Goal: Task Accomplishment & Management: Complete application form

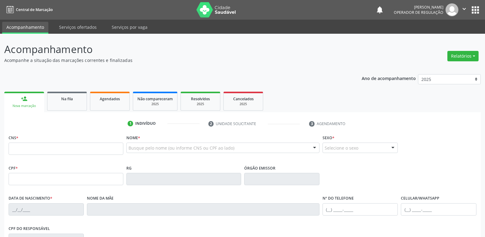
drag, startPoint x: 173, startPoint y: 153, endPoint x: 172, endPoint y: 150, distance: 3.1
click at [172, 152] on div "Busque pelo nome (ou informe CNS ou CPF ao lado) Nenhum resultado encontrado pa…" at bounding box center [222, 149] width 193 height 15
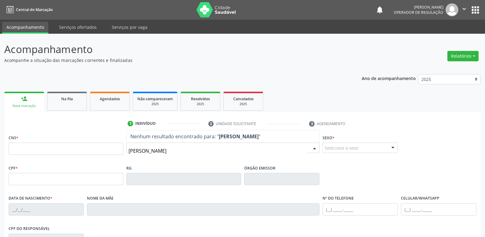
type input "[PERSON_NAME]"
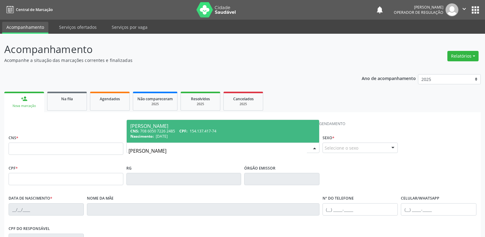
click at [162, 121] on span "Elaine Machado da Silva CNS: 708 6050 7226 2485 CPF: 154.137.417-74 Nascimento:…" at bounding box center [223, 131] width 193 height 23
type input "708 6050 7226 2485"
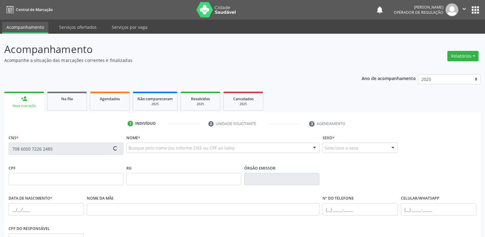
scroll to position [95, 0]
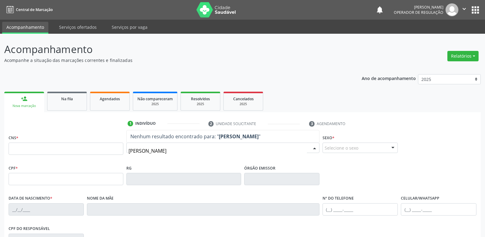
type input "[PERSON_NAME]"
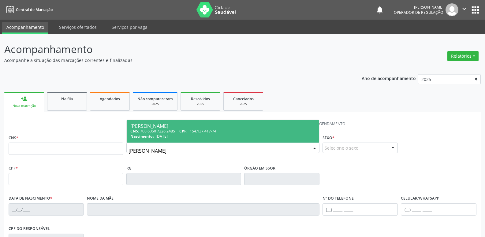
click at [247, 128] on div "CNS: 708 6050 7226 2485 CPF: 154.137.417-74" at bounding box center [222, 130] width 185 height 5
type input "708 6050 7226 2485"
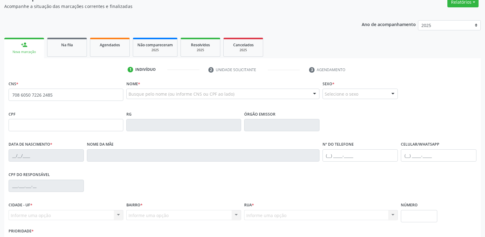
scroll to position [95, 0]
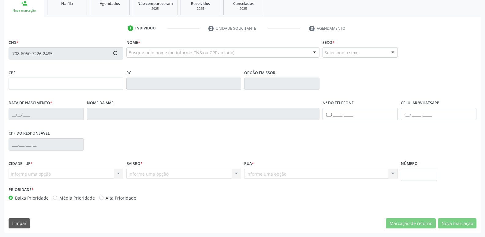
type input "154.137.417-74"
type input "04/02/1994"
type input "Liduina Machado da Silva"
type input "(83) 99968-4535"
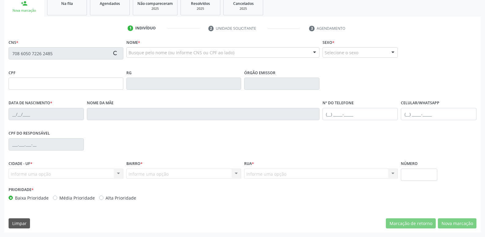
type input "860.269.337-00"
type input "70"
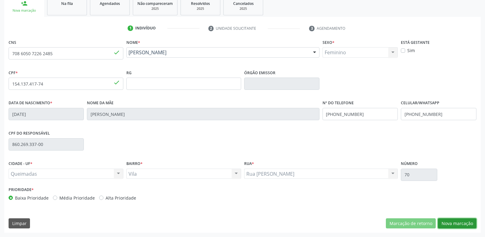
click at [460, 221] on button "Nova marcação" at bounding box center [457, 223] width 39 height 10
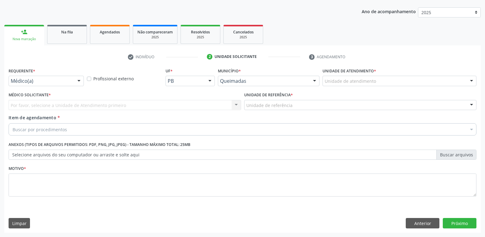
scroll to position [67, 0]
drag, startPoint x: 59, startPoint y: 79, endPoint x: 59, endPoint y: 84, distance: 4.3
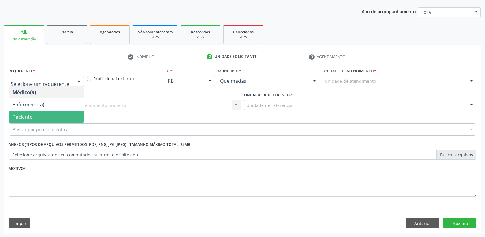
drag, startPoint x: 47, startPoint y: 117, endPoint x: 56, endPoint y: 113, distance: 9.6
click at [48, 117] on span "Paciente" at bounding box center [46, 117] width 75 height 12
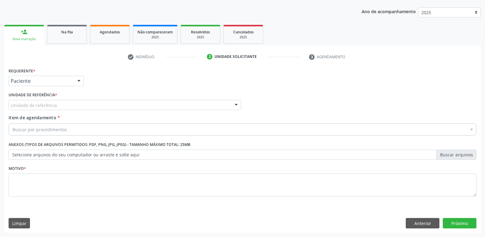
click at [61, 109] on div "Unidade de referência" at bounding box center [125, 105] width 233 height 10
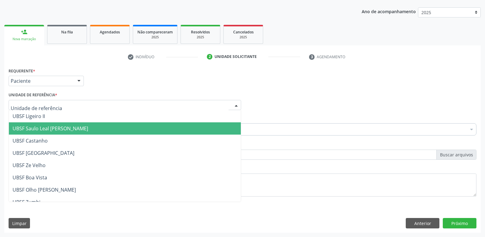
click at [59, 126] on span "UBSF Saulo Leal [PERSON_NAME]" at bounding box center [51, 128] width 76 height 7
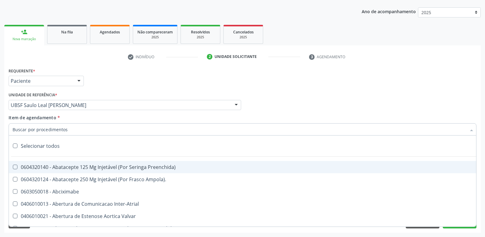
type input "T"
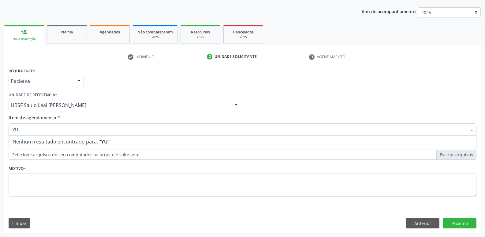
type input "Y"
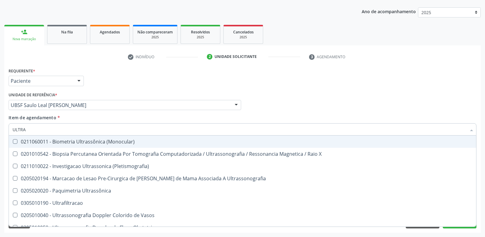
type input "ULTRAS"
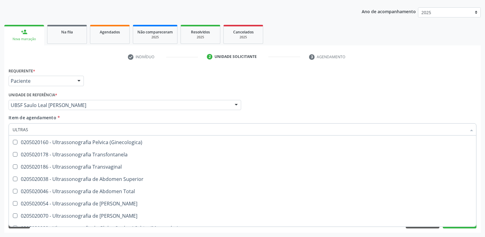
scroll to position [122, 0]
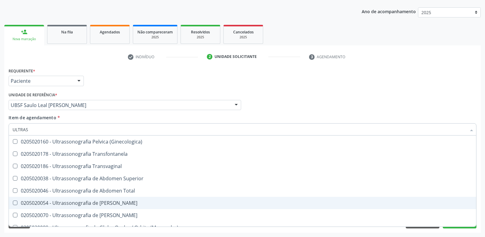
click at [124, 198] on span "0205020054 - Ultrassonografia de Aparelho Urinario" at bounding box center [243, 203] width 468 height 12
checkbox Urinario "true"
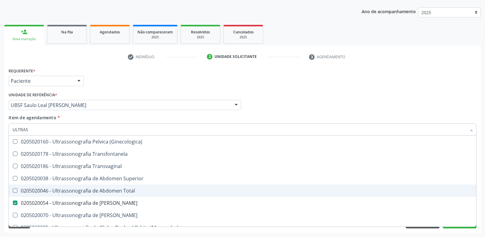
click at [127, 190] on div "0205020046 - Ultrassonografia de Abdomen Total" at bounding box center [243, 190] width 460 height 5
checkbox Total "true"
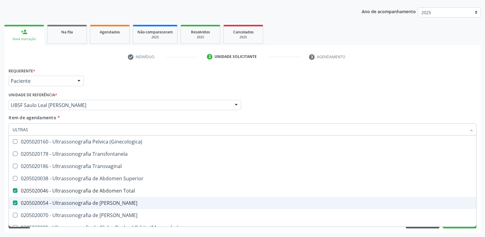
click at [125, 200] on div "0205020054 - Ultrassonografia de Aparelho Urinario" at bounding box center [243, 202] width 460 height 5
checkbox Urinario "false"
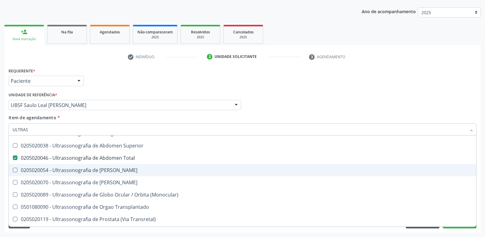
scroll to position [191, 0]
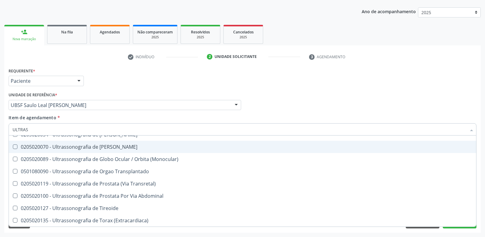
click at [197, 78] on div "Requerente * Paciente Médico(a) Enfermeiro(a) Paciente Nenhum resultado encontr…" at bounding box center [242, 78] width 471 height 24
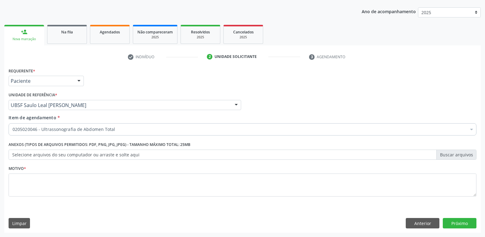
checkbox Total "true"
checkbox \(Dornic\) "false"
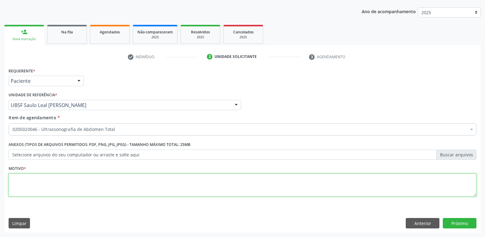
click at [46, 188] on textarea at bounding box center [243, 184] width 468 height 23
paste textarea "AVALIAÇÃO"
type textarea "AVALIAÇÃO"
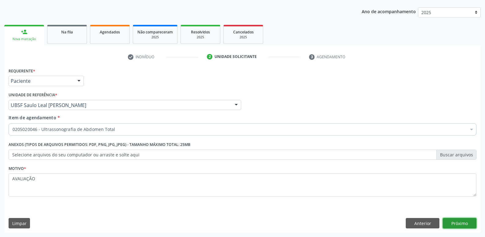
click at [458, 220] on button "Próximo" at bounding box center [460, 223] width 34 height 10
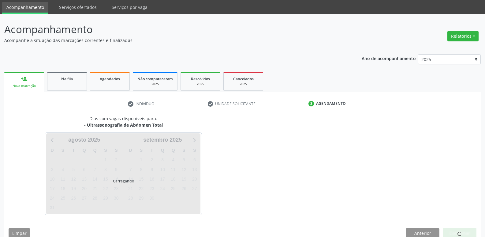
scroll to position [30, 0]
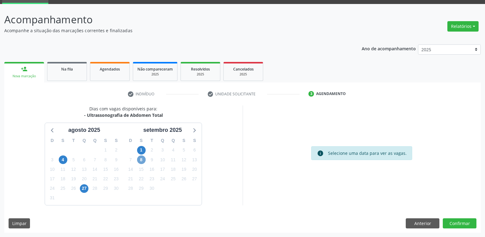
click at [143, 160] on span "8" at bounding box center [141, 159] width 9 height 9
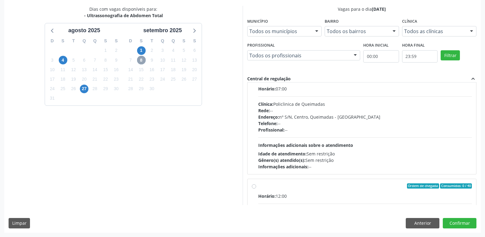
scroll to position [31, 0]
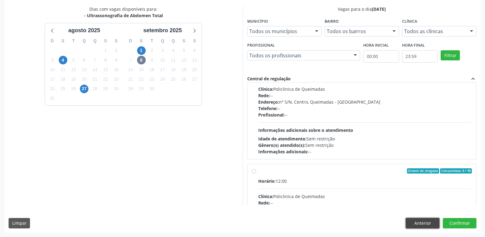
click at [422, 220] on button "Anterior" at bounding box center [423, 223] width 34 height 10
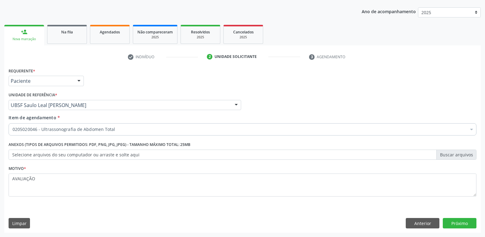
scroll to position [67, 0]
click at [422, 220] on button "Anterior" at bounding box center [423, 223] width 34 height 10
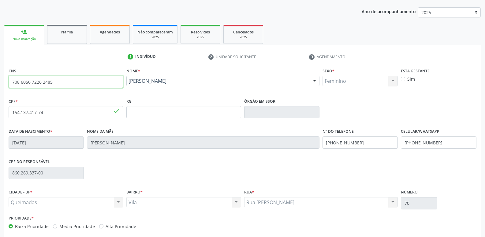
drag, startPoint x: 62, startPoint y: 81, endPoint x: 0, endPoint y: 82, distance: 61.6
click at [0, 82] on div "Acompanhamento Acompanhe a situação das marcações correntes e finalizadas Relat…" at bounding box center [242, 116] width 485 height 298
type input "704 1072 5406 1780"
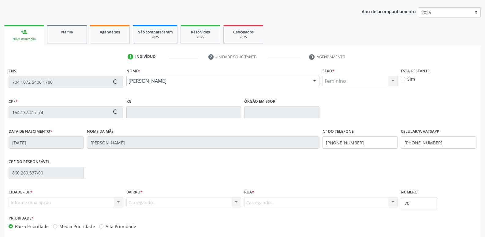
type input "038.981.114-90"
type input "01/02/1980"
type input "Margarida Maria Silva Mota"
type input "(83) 3392-1733"
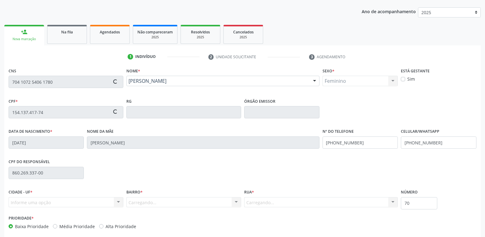
type input "497.571.994-00"
type input "127"
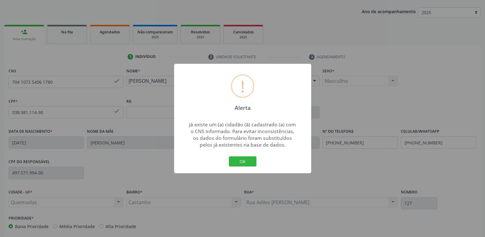
click at [229, 156] on button "OK" at bounding box center [243, 161] width 28 height 10
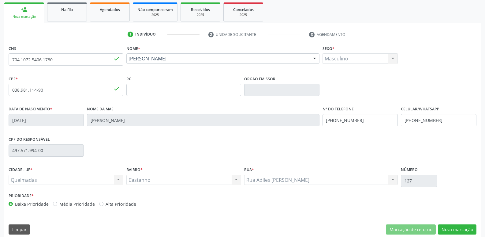
scroll to position [95, 0]
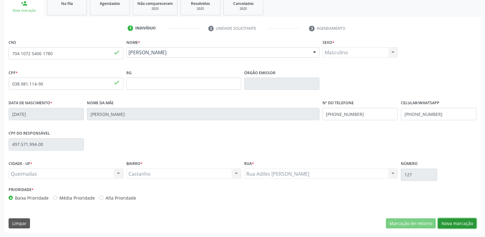
click at [452, 226] on button "Nova marcação" at bounding box center [457, 223] width 39 height 10
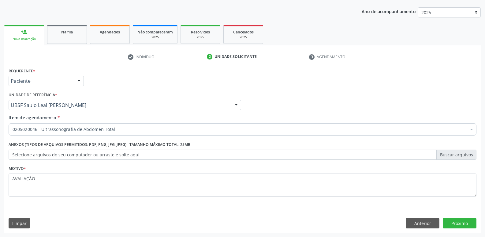
scroll to position [67, 0]
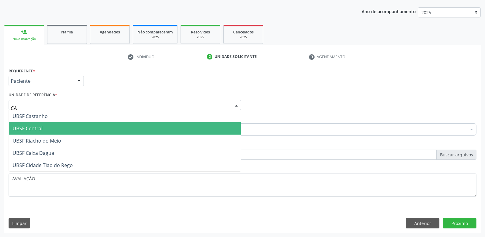
type input "CAS"
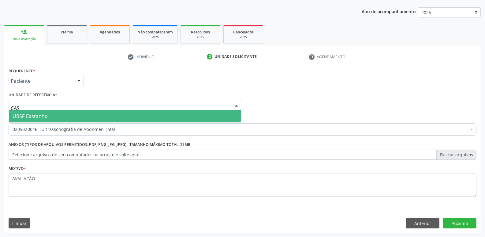
click at [63, 121] on span "UBSF Castanho" at bounding box center [125, 116] width 232 height 12
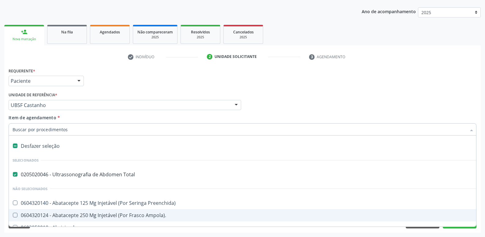
click at [445, 232] on div "Acompanhamento Acompanhe a situação das marcações correntes e finalizadas Relat…" at bounding box center [242, 102] width 485 height 270
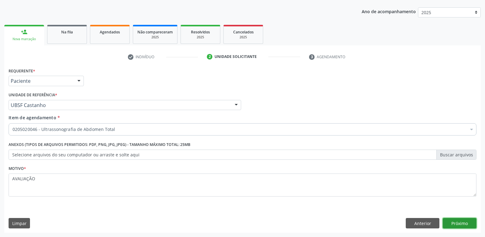
click at [457, 221] on button "Próximo" at bounding box center [460, 223] width 34 height 10
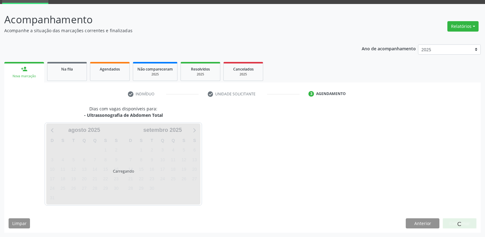
scroll to position [30, 0]
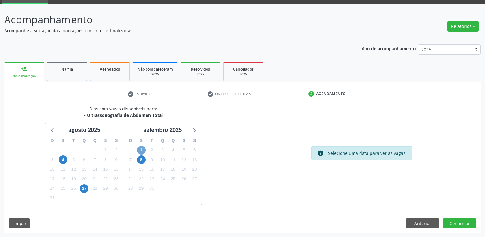
click at [141, 151] on span "1" at bounding box center [141, 150] width 9 height 9
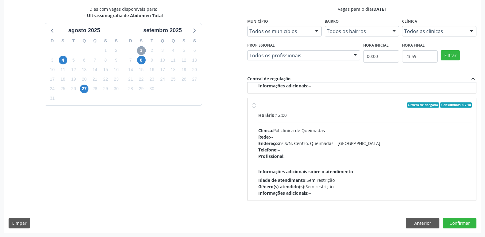
scroll to position [0, 0]
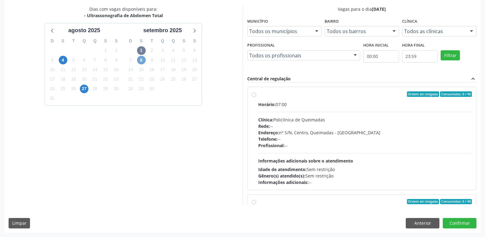
click at [142, 61] on span "8" at bounding box center [141, 60] width 9 height 9
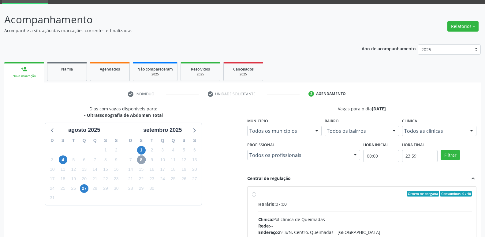
scroll to position [129, 0]
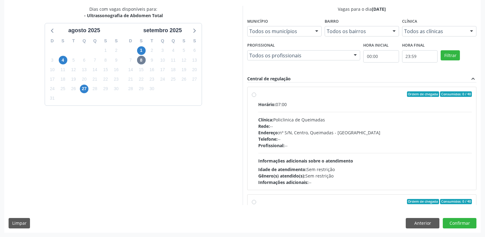
click at [437, 170] on div "Idade de atendimento: Sem restrição" at bounding box center [365, 169] width 214 height 6
click at [256, 97] on input "Ordem de chegada Consumidos: 0 / 40 Horário: 07:00 Clínica: Policlinica de Quei…" at bounding box center [254, 94] width 4 height 6
radio input "true"
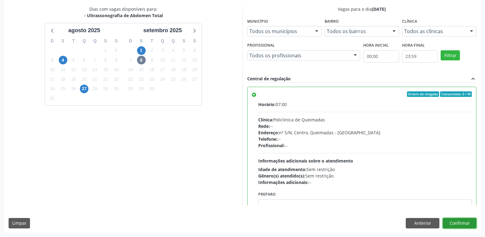
click at [458, 226] on button "Confirmar" at bounding box center [460, 223] width 34 height 10
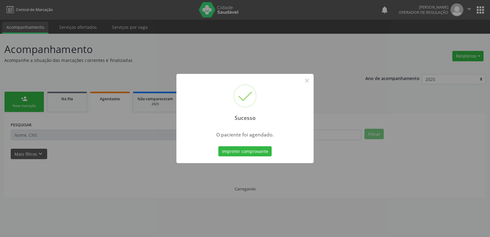
click at [218, 146] on button "Imprimir comprovante" at bounding box center [244, 151] width 53 height 10
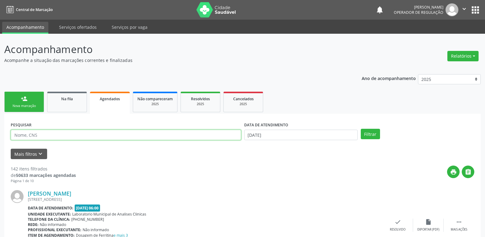
click at [51, 137] on input "text" at bounding box center [126, 135] width 231 height 10
type input "EUDA"
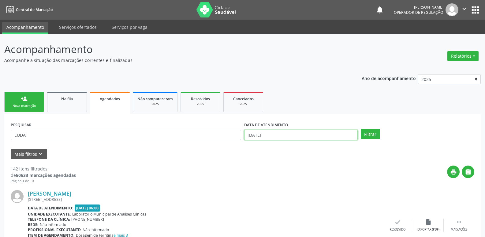
click at [291, 132] on input "[DATE]" at bounding box center [301, 135] width 114 height 10
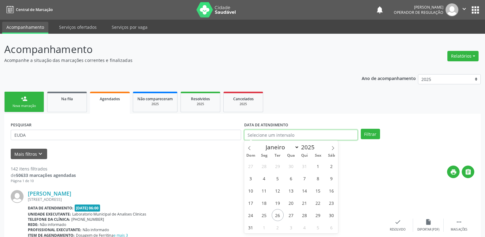
click at [361, 129] on button "Filtrar" at bounding box center [370, 134] width 19 height 10
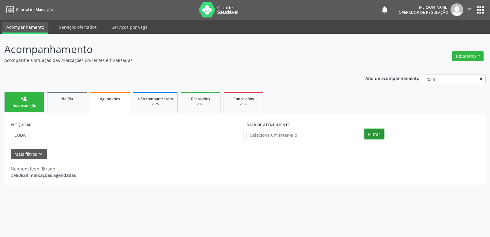
click at [378, 131] on button "Filtrar" at bounding box center [373, 134] width 19 height 10
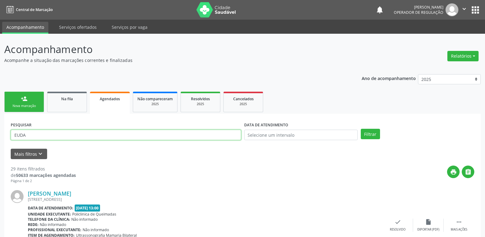
click at [72, 131] on input "EUDA" at bounding box center [126, 135] width 231 height 10
click at [361, 129] on button "Filtrar" at bounding box center [370, 134] width 19 height 10
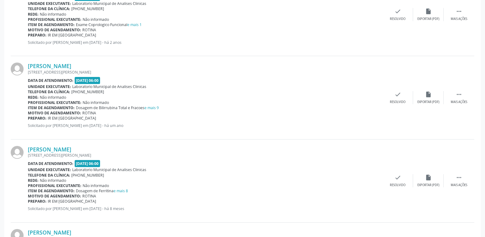
scroll to position [621, 0]
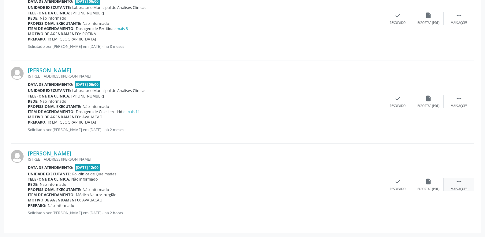
click at [465, 186] on div " Mais ações" at bounding box center [459, 184] width 31 height 13
click at [341, 184] on div "print Imprimir" at bounding box center [337, 184] width 31 height 13
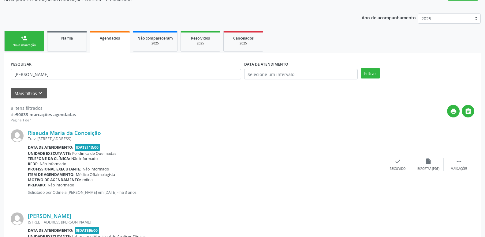
scroll to position [0, 0]
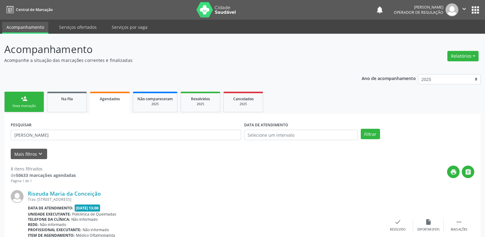
drag, startPoint x: 66, startPoint y: 127, endPoint x: 0, endPoint y: 128, distance: 66.1
click at [52, 132] on input "EUDA MARIA" at bounding box center [126, 135] width 231 height 10
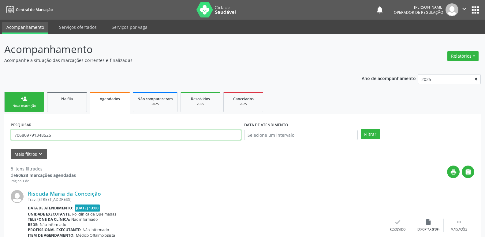
click at [361, 129] on button "Filtrar" at bounding box center [370, 134] width 19 height 10
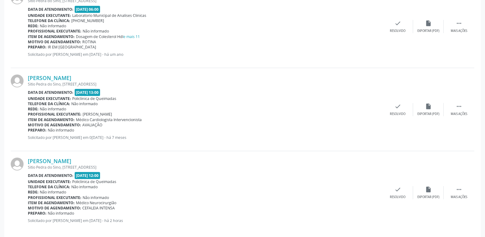
scroll to position [206, 0]
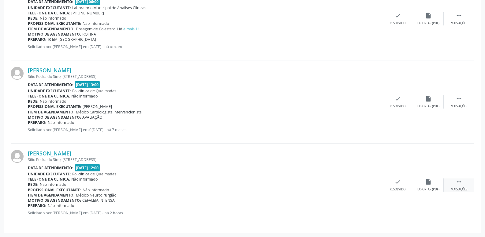
click at [460, 180] on icon "" at bounding box center [459, 181] width 7 height 7
click at [331, 185] on div "print Imprimir" at bounding box center [337, 184] width 31 height 13
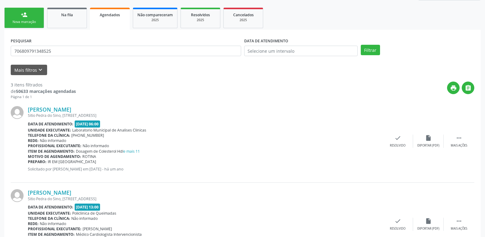
scroll to position [0, 0]
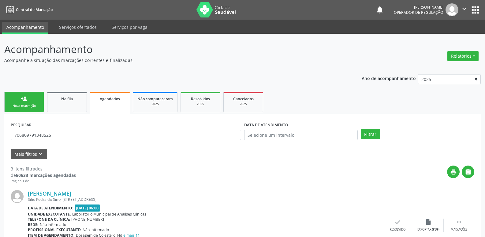
drag, startPoint x: 65, startPoint y: 142, endPoint x: 67, endPoint y: 137, distance: 5.6
click at [65, 141] on div "PESQUISAR 706809791348525" at bounding box center [126, 132] width 234 height 24
click at [67, 137] on input "706809791348525" at bounding box center [126, 135] width 231 height 10
click at [361, 129] on button "Filtrar" at bounding box center [370, 134] width 19 height 10
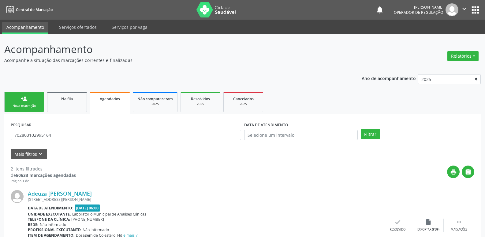
scroll to position [123, 0]
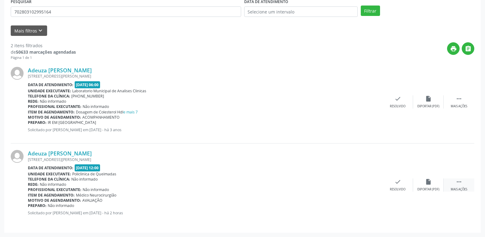
click at [458, 183] on icon "" at bounding box center [459, 181] width 7 height 7
click at [330, 185] on div "print Imprimir" at bounding box center [337, 184] width 31 height 13
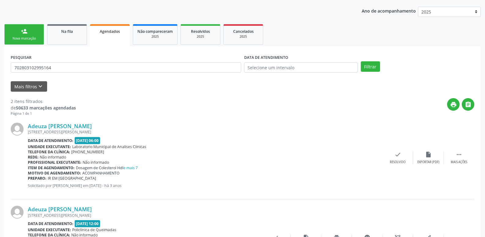
scroll to position [0, 0]
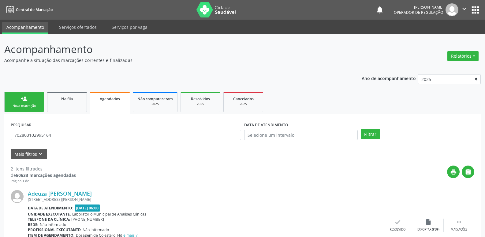
click at [69, 129] on div "PESQUISAR 702803102995164" at bounding box center [126, 132] width 234 height 24
click at [66, 138] on input "702803102995164" at bounding box center [126, 135] width 231 height 10
click at [361, 129] on button "Filtrar" at bounding box center [370, 134] width 19 height 10
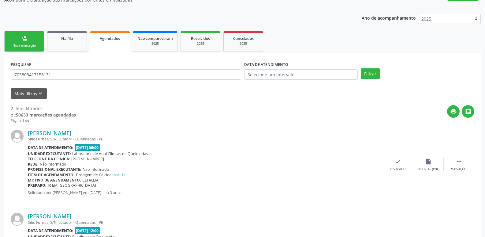
scroll to position [123, 0]
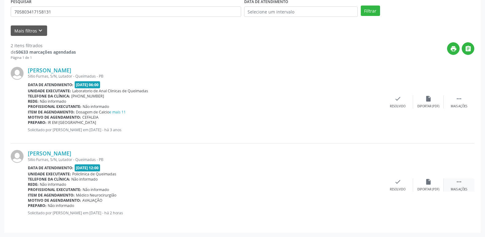
click at [461, 181] on icon "" at bounding box center [459, 181] width 7 height 7
click at [338, 185] on icon "print" at bounding box center [336, 181] width 7 height 7
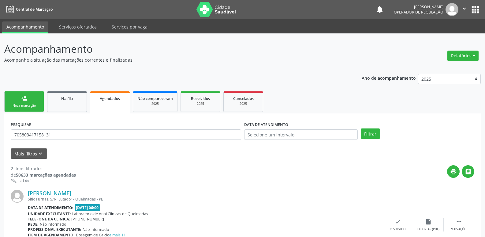
scroll to position [0, 0]
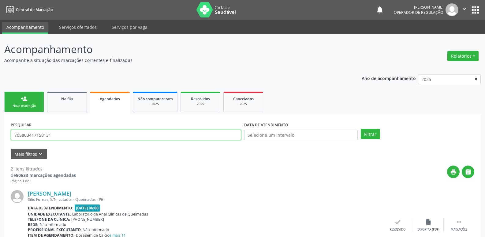
click at [66, 131] on input "705803417158131" at bounding box center [126, 135] width 231 height 10
type input "707406088747976"
click at [361, 129] on button "Filtrar" at bounding box center [370, 134] width 19 height 10
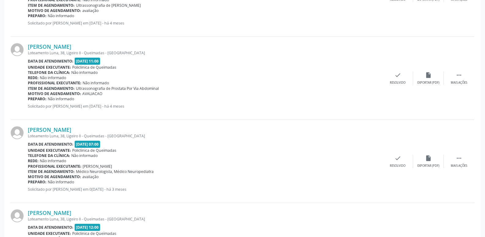
scroll to position [289, 0]
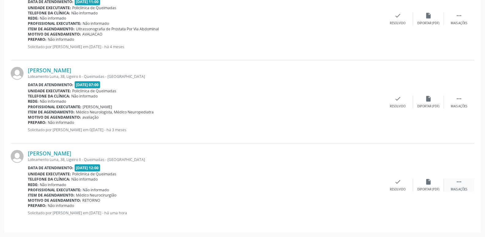
click at [456, 185] on div " Mais ações" at bounding box center [459, 184] width 31 height 13
click at [335, 181] on icon "print" at bounding box center [336, 181] width 7 height 7
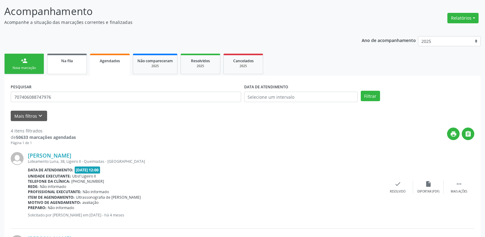
scroll to position [0, 0]
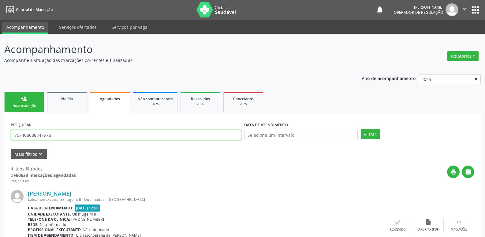
drag, startPoint x: 66, startPoint y: 131, endPoint x: 0, endPoint y: 124, distance: 66.2
click at [361, 129] on button "Filtrar" at bounding box center [370, 134] width 19 height 10
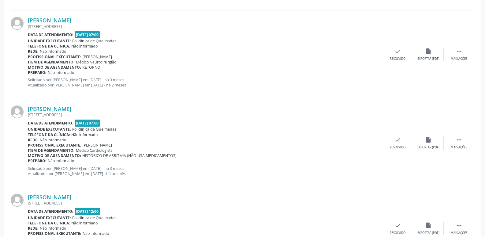
scroll to position [305, 0]
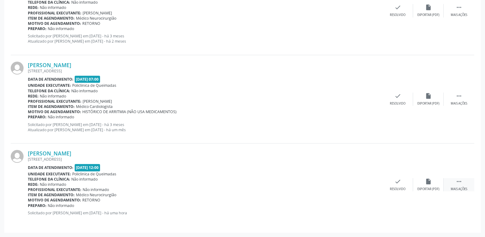
click at [466, 180] on div " Mais ações" at bounding box center [459, 184] width 31 height 13
click at [338, 182] on icon "print" at bounding box center [336, 181] width 7 height 7
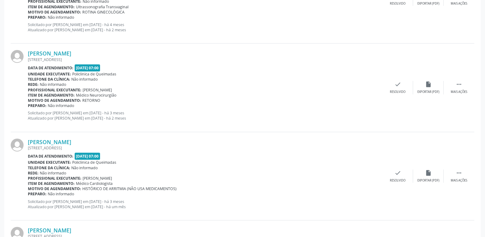
scroll to position [60, 0]
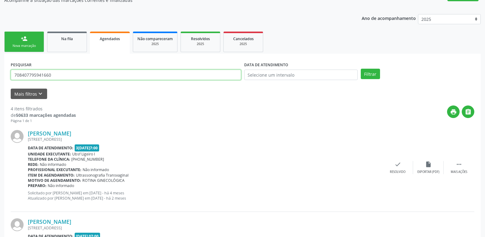
click at [63, 76] on input "708407795941660" at bounding box center [126, 75] width 231 height 10
type input "704104169079171"
click at [361, 69] on button "Filtrar" at bounding box center [370, 74] width 19 height 10
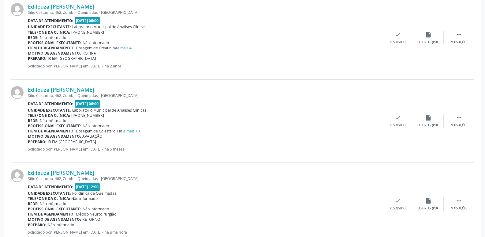
scroll to position [704, 0]
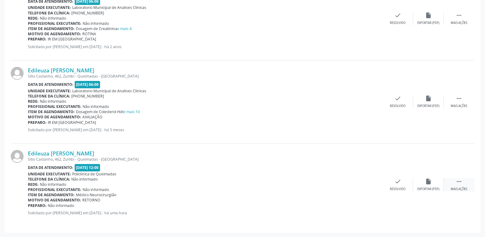
click at [464, 181] on div " Mais ações" at bounding box center [459, 184] width 31 height 13
click at [335, 184] on icon "print" at bounding box center [336, 181] width 7 height 7
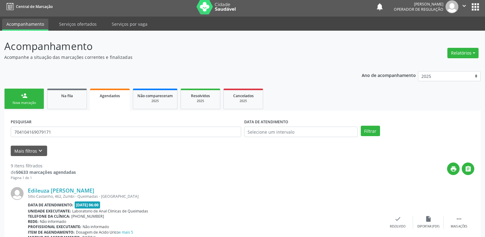
scroll to position [0, 0]
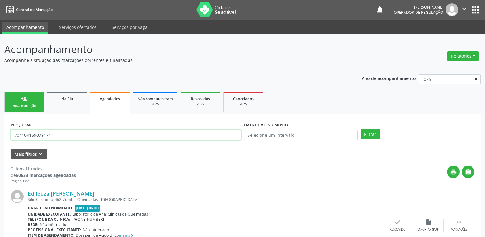
click at [57, 134] on input "704104169079171" at bounding box center [126, 135] width 231 height 10
click at [58, 135] on input "704104169079171" at bounding box center [126, 135] width 231 height 10
click at [30, 102] on link "person_add Nova marcação" at bounding box center [24, 102] width 40 height 21
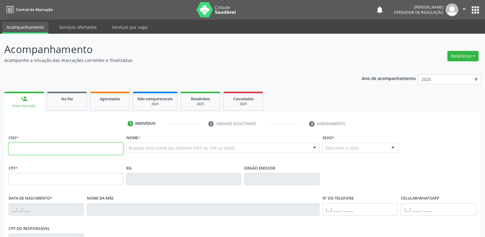
click at [40, 148] on input "text" at bounding box center [66, 148] width 115 height 12
type input "705 0008 8572 9450"
type input "691.384.604-59"
type input "23/08/1971"
type input "Ester de Souza Barbosa"
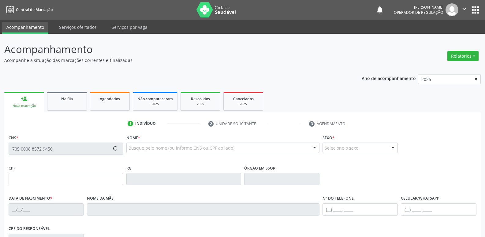
type input "(83) 99175-4861"
type input "67"
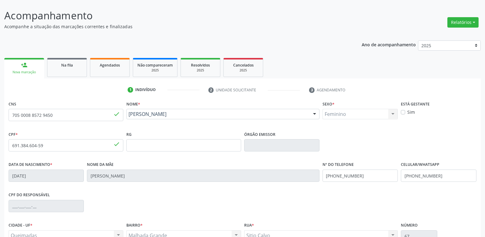
scroll to position [95, 0]
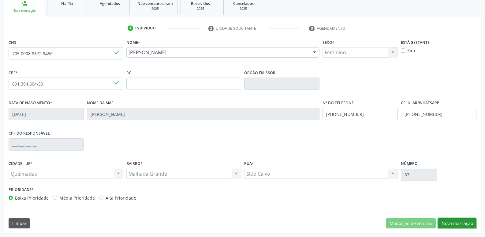
click at [456, 224] on button "Nova marcação" at bounding box center [457, 223] width 39 height 10
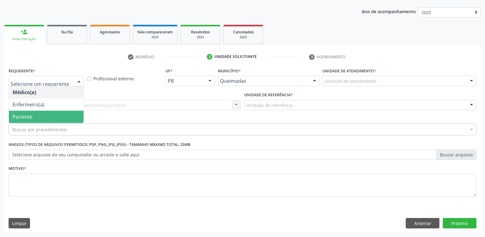
drag, startPoint x: 53, startPoint y: 115, endPoint x: 75, endPoint y: 104, distance: 25.2
click at [54, 113] on span "Paciente" at bounding box center [46, 117] width 75 height 12
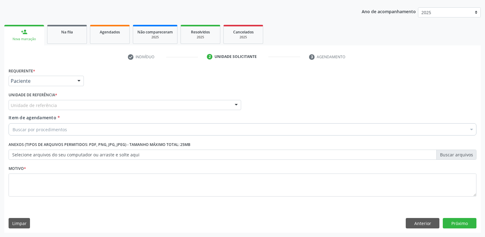
click at [78, 102] on div "Unidade de referência" at bounding box center [125, 105] width 233 height 10
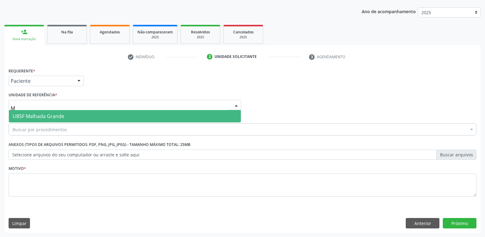
type input "MA"
click at [77, 115] on span "UBSF Malhada Grande" at bounding box center [125, 116] width 232 height 12
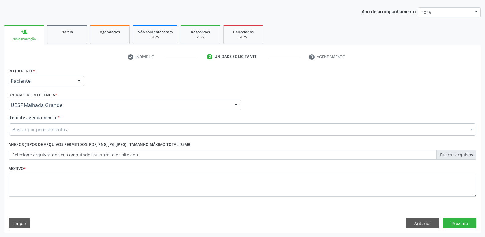
click at [73, 127] on div "Buscar por procedimentos" at bounding box center [243, 129] width 468 height 12
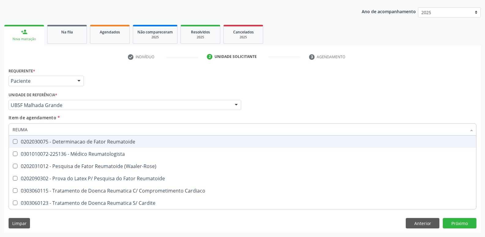
type input "REUMAT"
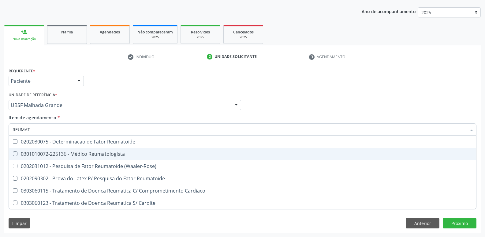
click at [94, 151] on div "0301010072-225136 - Médico Reumatologista" at bounding box center [243, 153] width 460 height 5
checkbox Reumatologista "true"
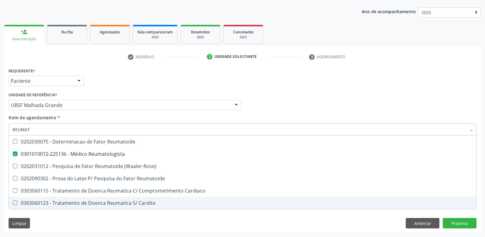
click at [160, 227] on div "Limpar Anterior Próximo" at bounding box center [243, 223] width 468 height 10
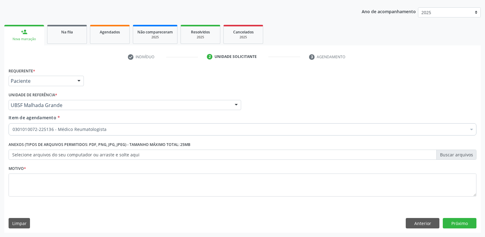
drag, startPoint x: 136, startPoint y: 164, endPoint x: 131, endPoint y: 183, distance: 19.8
click at [136, 165] on div "Motivo *" at bounding box center [243, 180] width 468 height 32
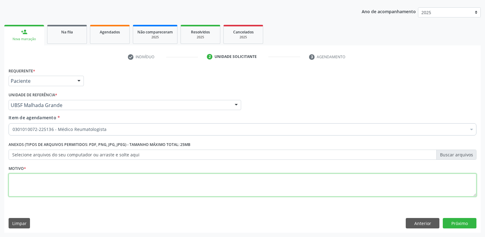
click at [131, 183] on textarea at bounding box center [243, 184] width 468 height 23
paste textarea "AVALIAÇÃO"
type textarea "AVALIAÇÃO"
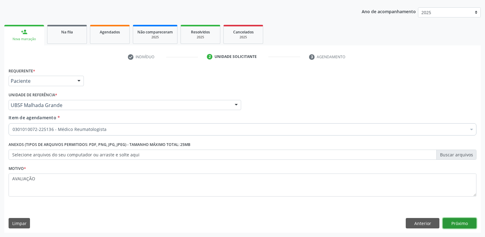
click at [457, 227] on button "Próximo" at bounding box center [460, 223] width 34 height 10
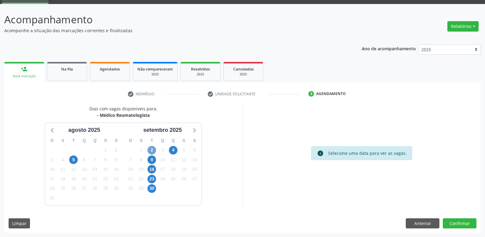
click at [154, 149] on span "2" at bounding box center [152, 150] width 9 height 9
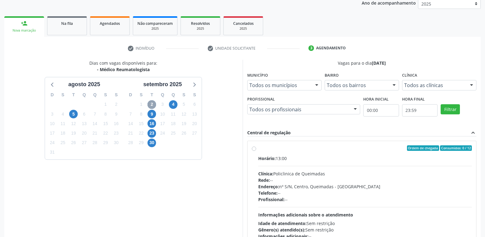
scroll to position [118, 0]
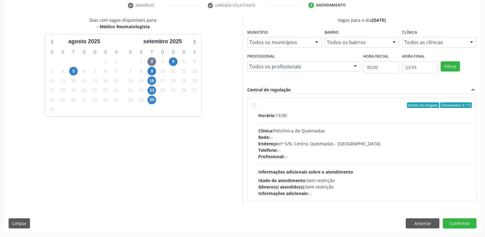
click at [340, 161] on div "Horário: 13:00 Clínica: Policlinica de Queimadas Rede: -- Endereço: nº S/N, Cen…" at bounding box center [365, 154] width 214 height 84
click at [256, 108] on input "Ordem de chegada Consumidos: 0 / 12 Horário: 13:00 Clínica: Policlinica de Quei…" at bounding box center [254, 105] width 4 height 6
radio input "true"
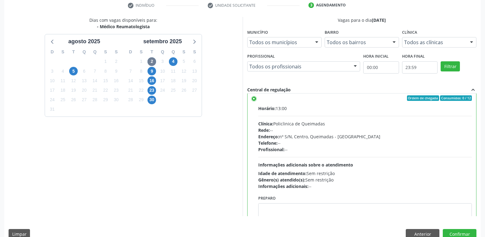
scroll to position [0, 0]
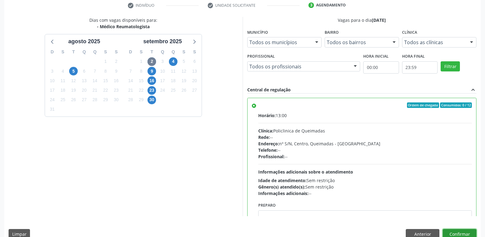
click at [454, 233] on button "Confirmar" at bounding box center [460, 234] width 34 height 10
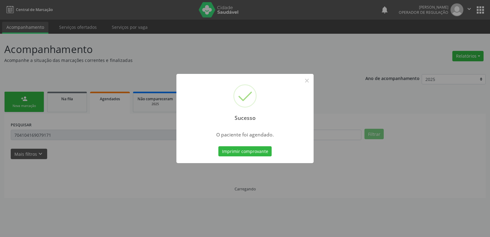
click at [218, 146] on button "Imprimir comprovante" at bounding box center [244, 151] width 53 height 10
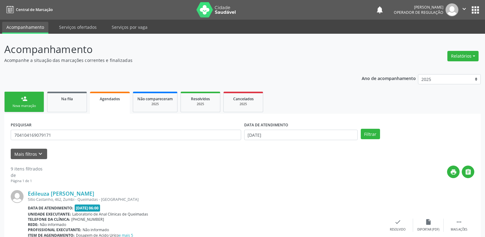
click at [30, 95] on link "person_add Nova marcação" at bounding box center [24, 102] width 40 height 21
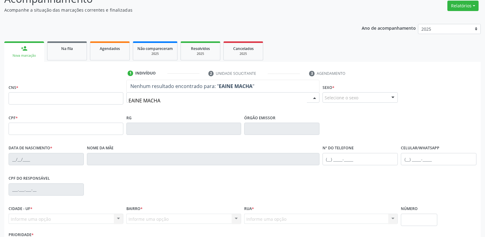
scroll to position [61, 0]
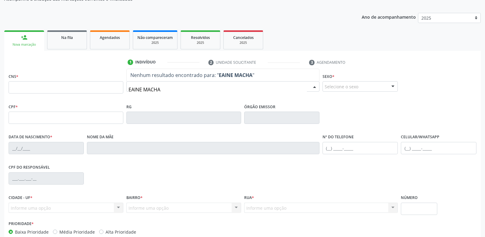
click at [131, 89] on input "EAINE MACHA" at bounding box center [218, 89] width 179 height 12
type input "ELAINE MACHA"
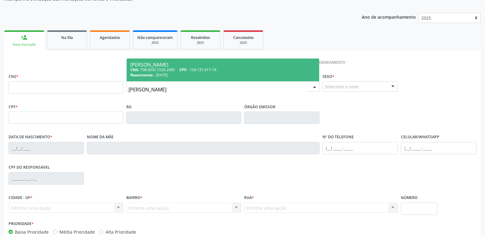
click at [179, 76] on div "Nascimento: 04/02/1994" at bounding box center [222, 74] width 185 height 5
type input "708 6050 7226 2485"
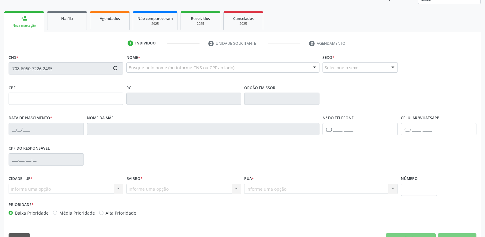
scroll to position [95, 0]
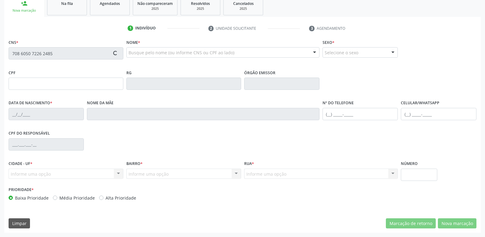
type input "154.137.417-74"
type input "04/02/1994"
type input "Liduina Machado da Silva"
type input "(83) 99968-4535"
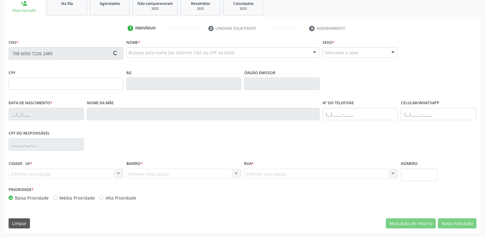
type input "860.269.337-00"
type input "70"
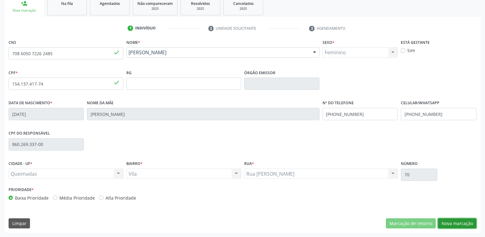
click at [455, 224] on button "Nova marcação" at bounding box center [457, 223] width 39 height 10
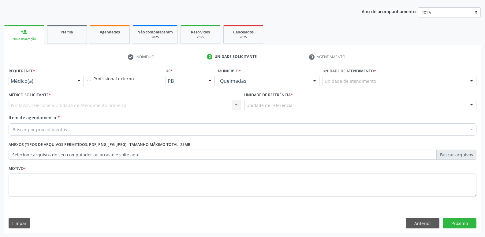
scroll to position [67, 0]
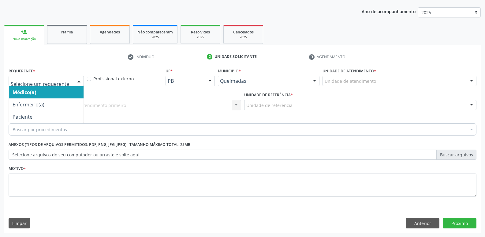
drag, startPoint x: 28, startPoint y: 82, endPoint x: 31, endPoint y: 105, distance: 23.2
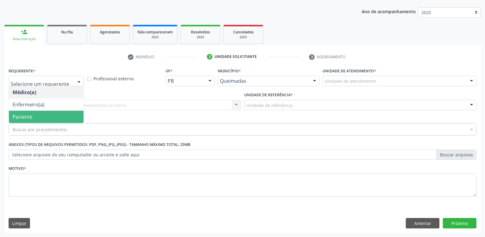
drag, startPoint x: 33, startPoint y: 114, endPoint x: 39, endPoint y: 106, distance: 10.0
click at [33, 112] on span "Paciente" at bounding box center [46, 117] width 75 height 12
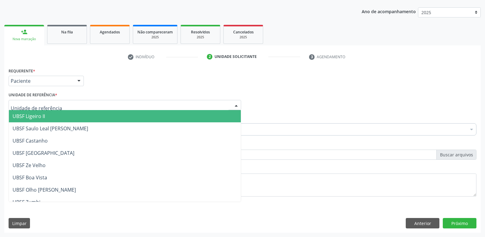
drag, startPoint x: 39, startPoint y: 113, endPoint x: 36, endPoint y: 113, distance: 3.1
click at [38, 114] on span "UBSF Ligeiro II" at bounding box center [29, 116] width 32 height 7
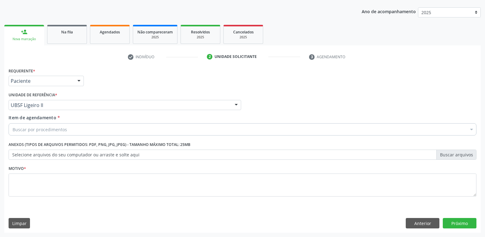
click at [87, 131] on div "Buscar por procedimentos" at bounding box center [243, 129] width 468 height 12
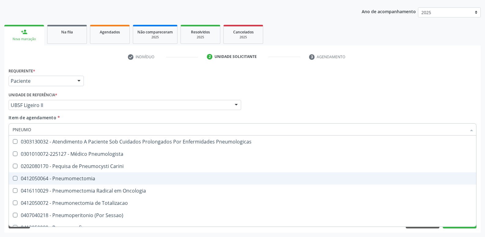
type input "PNEUMOL"
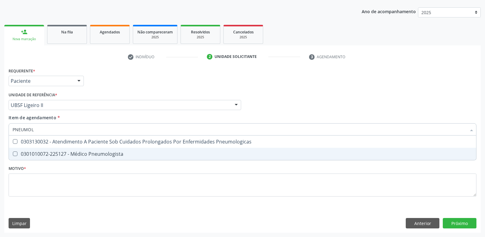
click at [88, 153] on div "0301010072-225127 - Médico Pneumologista" at bounding box center [243, 153] width 460 height 5
checkbox Pneumologista "true"
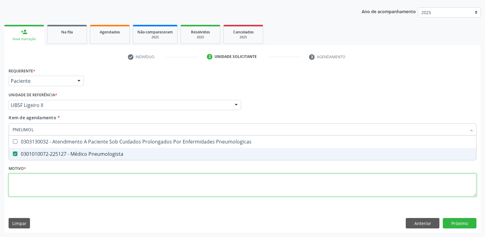
click at [80, 180] on div "Requerente * Paciente Médico(a) Enfermeiro(a) Paciente Nenhum resultado encontr…" at bounding box center [243, 135] width 468 height 139
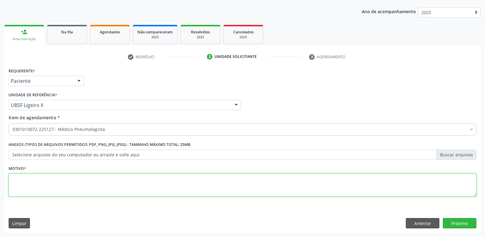
paste textarea "AVALIAÇÃO"
type textarea "AVALIAÇÃO"
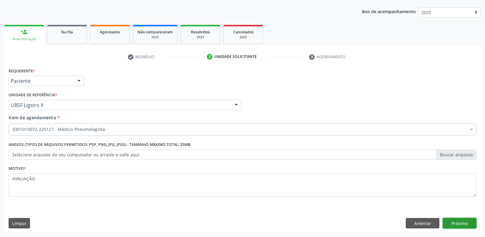
click at [456, 223] on button "Próximo" at bounding box center [460, 223] width 34 height 10
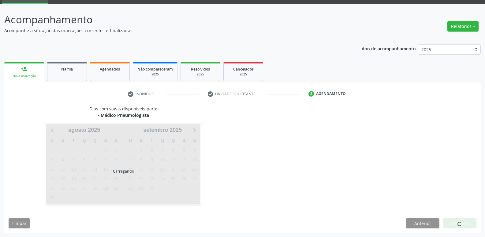
scroll to position [30, 0]
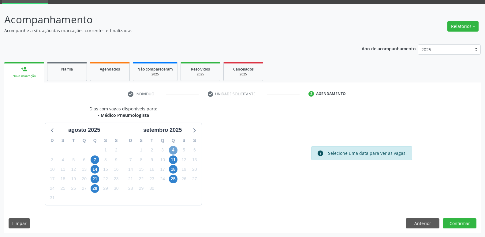
click at [173, 151] on span "4" at bounding box center [173, 150] width 9 height 9
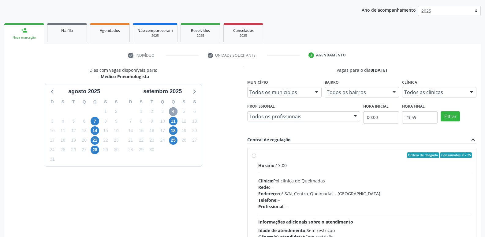
scroll to position [118, 0]
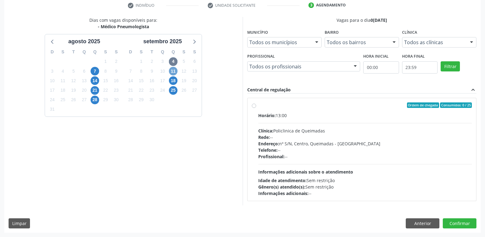
click at [175, 71] on span "11" at bounding box center [173, 71] width 9 height 9
click at [171, 84] on span "18" at bounding box center [173, 80] width 9 height 9
click at [172, 91] on span "25" at bounding box center [173, 90] width 9 height 9
click at [430, 221] on button "Anterior" at bounding box center [423, 223] width 34 height 10
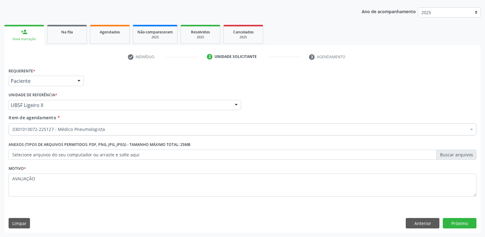
scroll to position [67, 0]
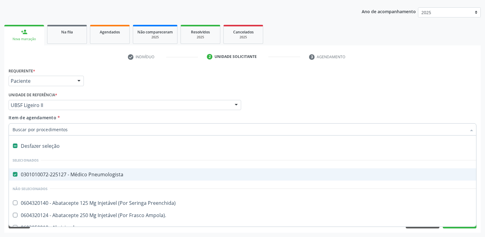
click at [62, 146] on div "Desfazer seleção" at bounding box center [251, 146] width 484 height 12
checkbox Pneumologista "false"
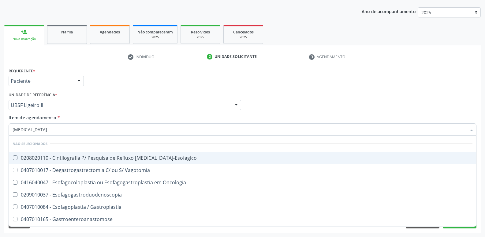
type input "GASTROD"
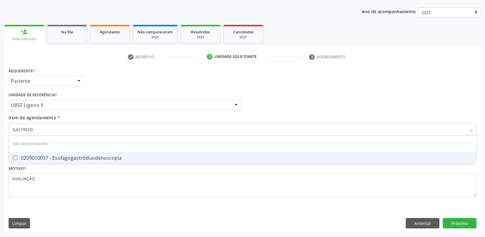
click at [61, 159] on div "0209010037 - Esofagogastroduodenoscopia" at bounding box center [243, 157] width 460 height 5
click at [470, 223] on div "Requerente * Paciente Médico(a) Enfermeiro(a) Paciente Nenhum resultado encontr…" at bounding box center [242, 149] width 477 height 166
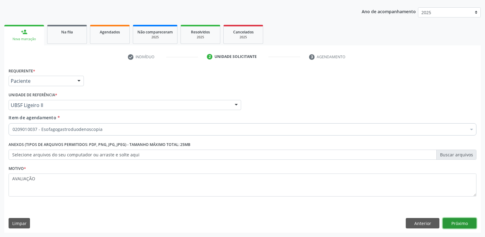
click at [464, 221] on button "Próximo" at bounding box center [460, 223] width 34 height 10
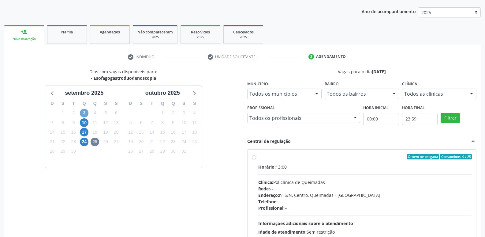
click at [83, 114] on span "3" at bounding box center [84, 113] width 9 height 9
click at [86, 121] on span "10" at bounding box center [84, 122] width 9 height 9
click at [84, 132] on span "17" at bounding box center [84, 132] width 9 height 9
click at [86, 142] on span "24" at bounding box center [84, 141] width 9 height 9
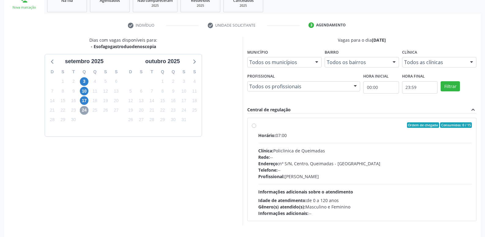
scroll to position [118, 0]
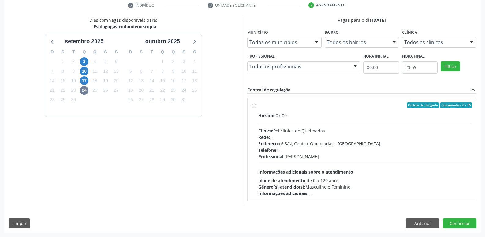
click at [411, 215] on div "Dias com vagas disponíveis para: - Esofagogastroduodenoscopia setembro 2025 D S…" at bounding box center [242, 125] width 477 height 216
click at [411, 220] on button "Anterior" at bounding box center [423, 223] width 34 height 10
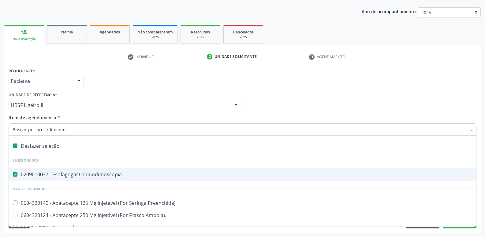
click at [86, 175] on div "0209010037 - Esofagogastroduodenoscopia" at bounding box center [251, 174] width 477 height 5
checkbox Esofagogastroduodenoscopia "false"
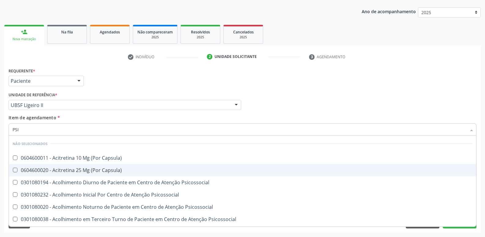
type input "PSIQ"
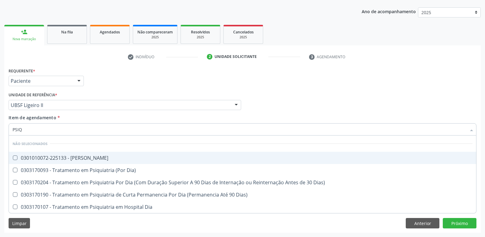
click at [122, 153] on span "0301010072-225133 - Médico Psiquiatra" at bounding box center [243, 158] width 468 height 12
checkbox Psiquiatra "true"
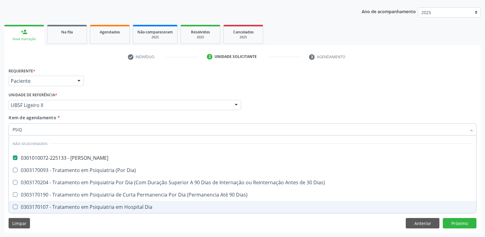
click at [241, 225] on div "Requerente * Paciente Médico(a) Enfermeiro(a) Paciente Nenhum resultado encontr…" at bounding box center [242, 149] width 477 height 166
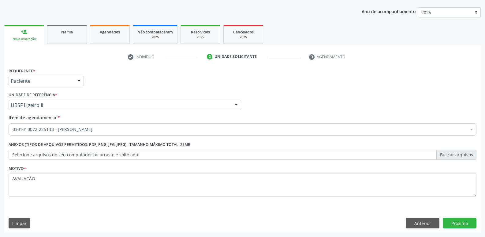
scroll to position [0, 0]
click at [463, 222] on button "Próximo" at bounding box center [460, 223] width 34 height 10
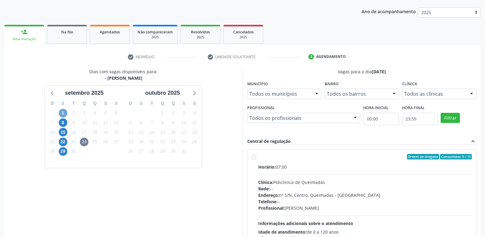
click at [65, 112] on span "1" at bounding box center [63, 113] width 9 height 9
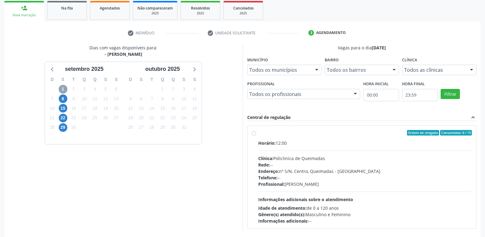
scroll to position [118, 0]
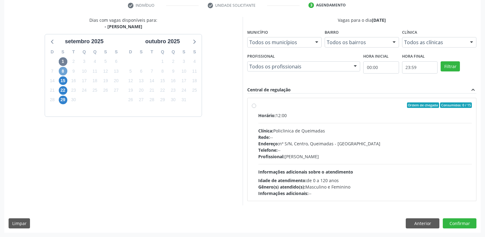
click at [64, 71] on span "8" at bounding box center [63, 71] width 9 height 9
click at [62, 80] on span "15" at bounding box center [63, 80] width 9 height 9
click at [62, 91] on span "22" at bounding box center [63, 90] width 9 height 9
click at [62, 97] on span "29" at bounding box center [63, 100] width 9 height 9
click at [416, 223] on button "Anterior" at bounding box center [423, 223] width 34 height 10
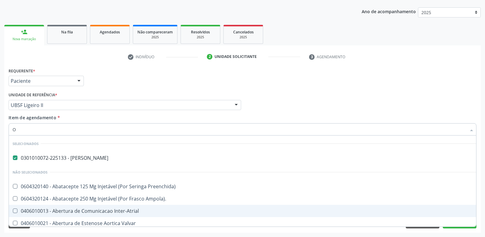
scroll to position [38, 0]
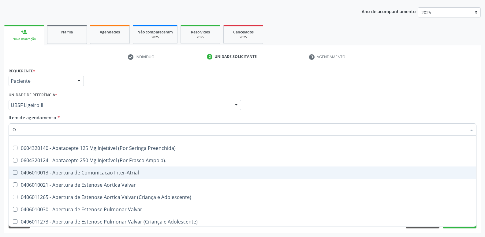
type input "OF"
checkbox Psiquiatra "false"
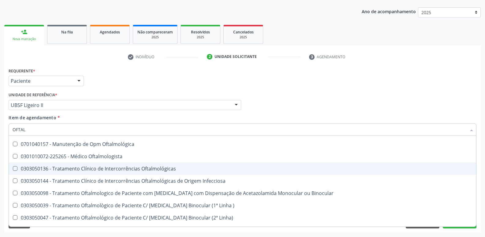
type input "OFTALM"
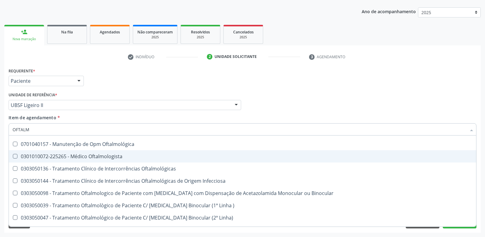
click at [70, 152] on span "0301010072-225265 - Médico Oftalmologista" at bounding box center [243, 156] width 468 height 12
checkbox Oftalmologista "true"
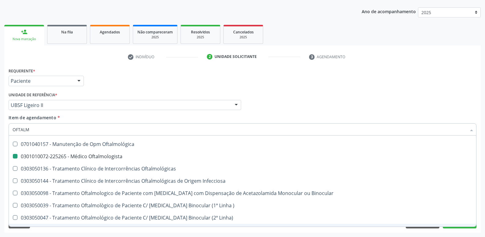
click at [423, 235] on div "Acompanhamento Acompanhe a situação das marcações correntes e finalizadas Relat…" at bounding box center [242, 102] width 485 height 270
checkbox Oftalmológica "true"
checkbox Oftalmologista "false"
checkbox Lagoftalmo "true"
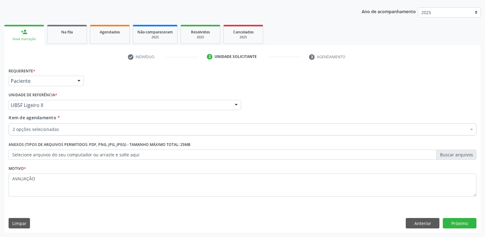
scroll to position [0, 0]
click at [456, 225] on button "Próximo" at bounding box center [460, 223] width 34 height 10
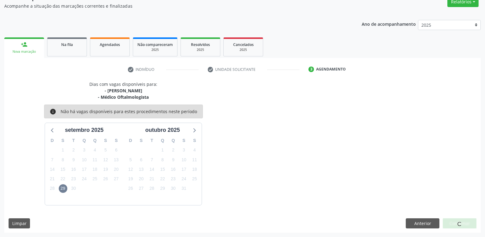
scroll to position [54, 0]
click at [432, 225] on button "Anterior" at bounding box center [423, 223] width 34 height 10
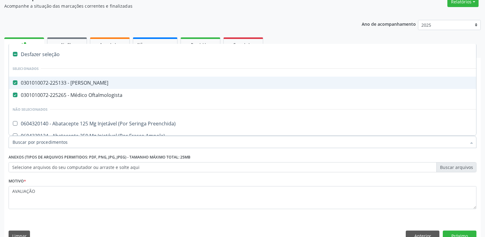
click at [84, 78] on span "0301010072-225133 - Médico Psiquiatra" at bounding box center [251, 83] width 484 height 12
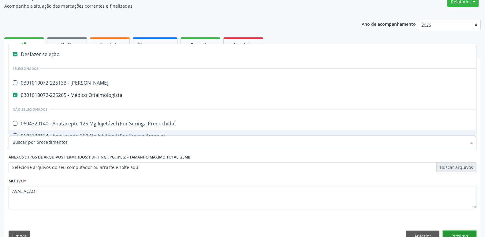
click at [463, 232] on button "Próximo" at bounding box center [460, 235] width 34 height 10
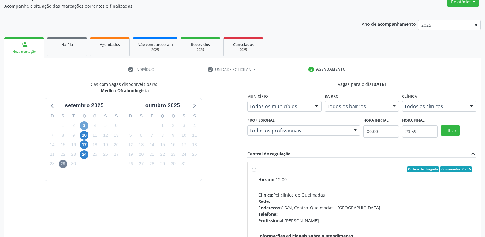
click at [85, 124] on span "3" at bounding box center [84, 125] width 9 height 9
click at [85, 131] on span "10" at bounding box center [84, 135] width 9 height 9
click at [83, 143] on span "17" at bounding box center [84, 144] width 9 height 9
click at [84, 152] on span "24" at bounding box center [84, 154] width 9 height 9
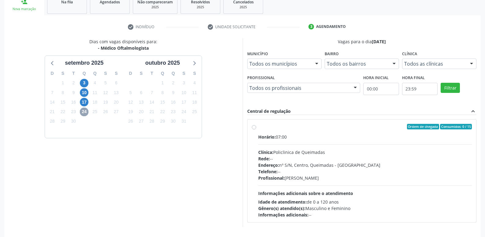
scroll to position [118, 0]
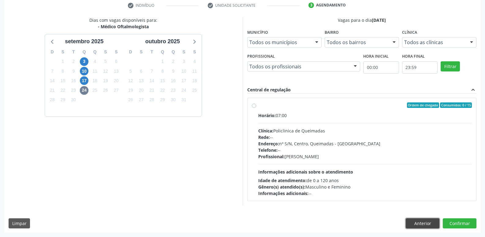
click at [434, 221] on button "Anterior" at bounding box center [423, 223] width 34 height 10
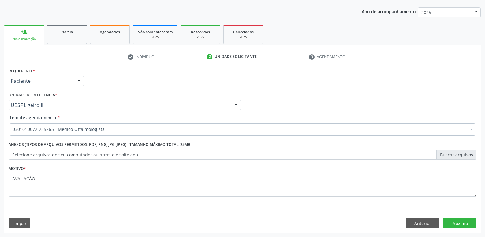
scroll to position [67, 0]
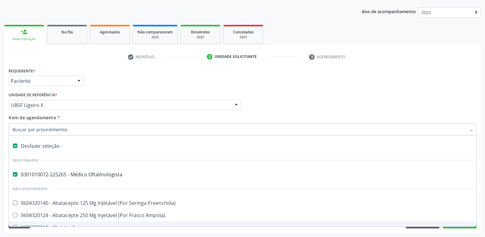
drag, startPoint x: 55, startPoint y: 145, endPoint x: 58, endPoint y: 145, distance: 3.1
click at [55, 145] on div "Desfazer seleção" at bounding box center [251, 146] width 484 height 12
checkbox Oftalmologista "false"
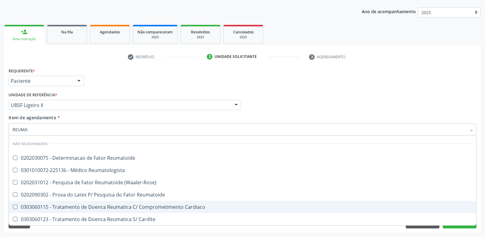
type input "REUMAT"
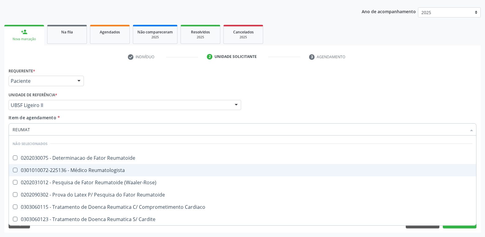
click at [76, 169] on div "0301010072-225136 - Médico Reumatologista" at bounding box center [243, 170] width 460 height 5
checkbox Reumatologista "true"
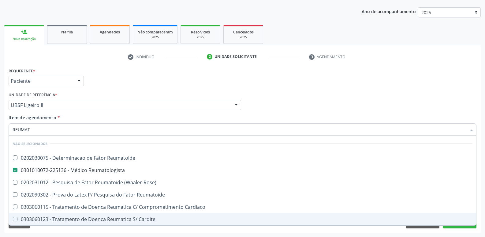
drag, startPoint x: 415, startPoint y: 233, endPoint x: 447, endPoint y: 224, distance: 33.4
click at [416, 233] on div "Acompanhamento Acompanhe a situação das marcações correntes e finalizadas Relat…" at bounding box center [242, 102] width 485 height 270
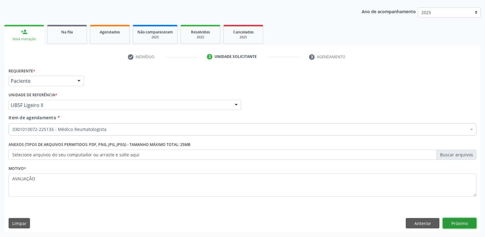
click at [459, 220] on button "Próximo" at bounding box center [460, 223] width 34 height 10
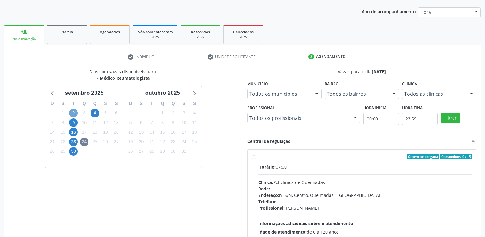
click at [73, 111] on span "2" at bounding box center [73, 113] width 9 height 9
click at [74, 120] on span "9" at bounding box center [73, 122] width 9 height 9
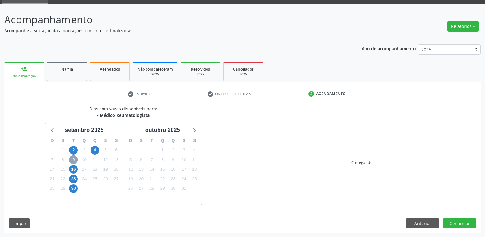
scroll to position [30, 0]
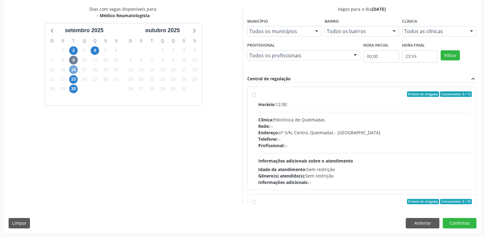
click at [74, 67] on span "16" at bounding box center [73, 69] width 9 height 9
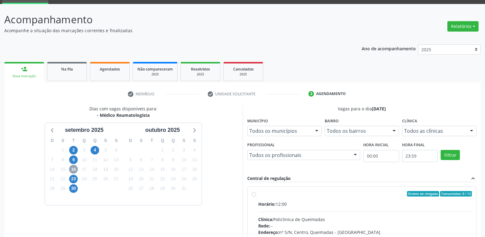
scroll to position [118, 0]
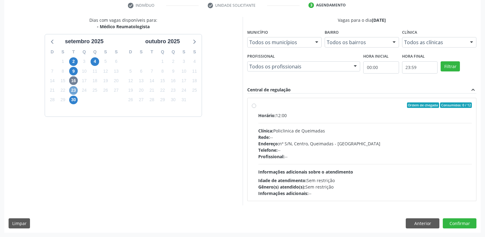
click at [73, 89] on span "23" at bounding box center [73, 90] width 9 height 9
click at [73, 96] on span "30" at bounding box center [73, 100] width 9 height 9
click at [22, 121] on div "Dias com vagas disponíveis para: - Médico Reumatologista setembro 2025 D S T Q …" at bounding box center [123, 111] width 239 height 188
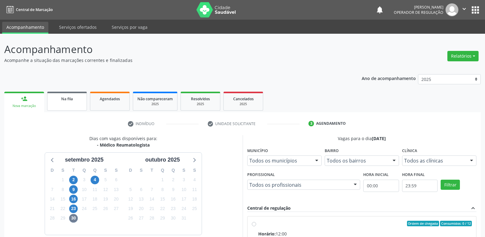
click at [74, 100] on div "Na fila" at bounding box center [67, 98] width 31 height 6
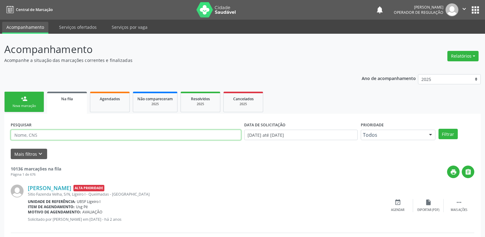
click at [51, 134] on input "text" at bounding box center [126, 135] width 231 height 10
type input "708102594072035"
click at [439, 129] on button "Filtrar" at bounding box center [448, 134] width 19 height 10
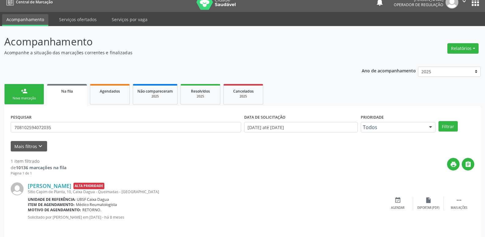
scroll to position [12, 0]
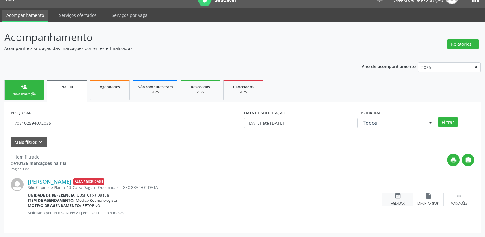
click at [404, 196] on div "event_available Agendar" at bounding box center [398, 198] width 31 height 13
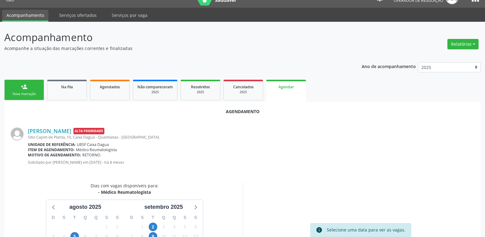
scroll to position [82, 0]
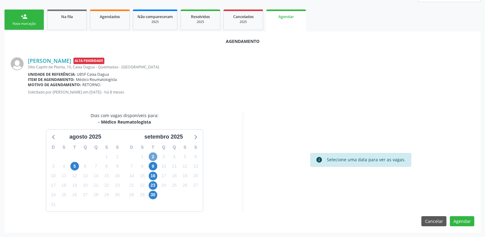
click at [156, 154] on span "2" at bounding box center [153, 156] width 9 height 9
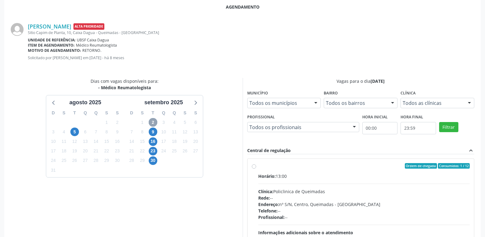
scroll to position [171, 0]
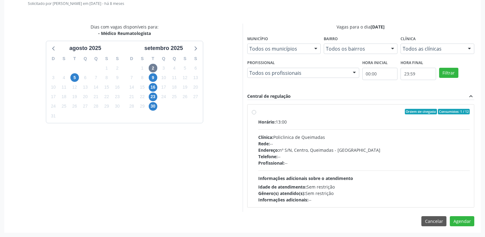
click at [407, 149] on div "Endereço: nº S/N, Centro, Queimadas - PB" at bounding box center [364, 150] width 212 height 6
click at [256, 114] on input "Ordem de chegada Consumidos: 1 / 12 Horário: 13:00 Clínica: Policlinica de Quei…" at bounding box center [254, 112] width 4 height 6
radio input "true"
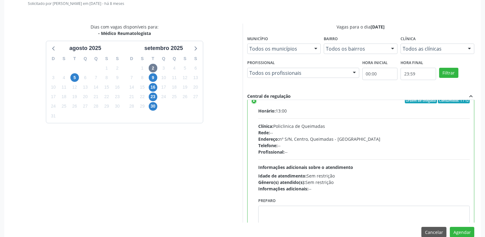
scroll to position [0, 0]
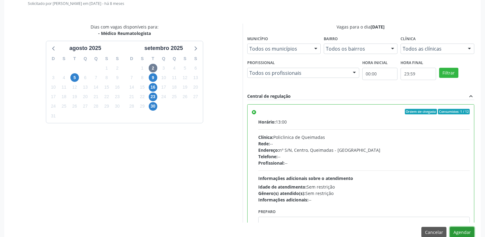
click at [457, 233] on button "Agendar" at bounding box center [462, 232] width 24 height 10
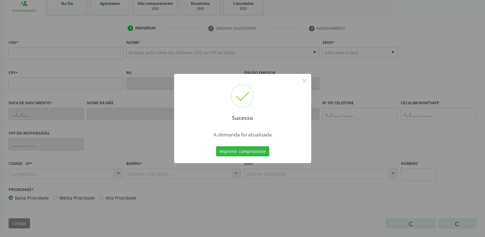
scroll to position [95, 0]
click at [216, 146] on button "Imprimir comprovante" at bounding box center [242, 151] width 53 height 10
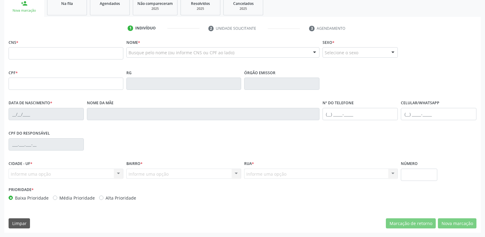
click at [69, 3] on span "Na fila" at bounding box center [67, 3] width 12 height 5
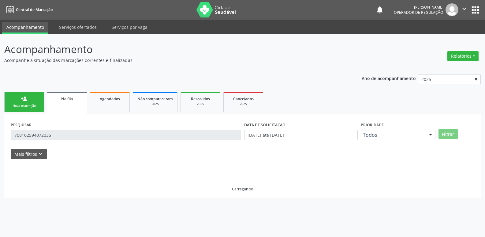
scroll to position [0, 0]
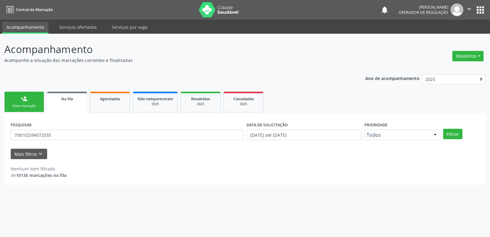
click at [47, 92] on link "Na fila" at bounding box center [67, 103] width 40 height 22
click at [64, 137] on input "708102594072035" at bounding box center [127, 135] width 233 height 10
click at [23, 136] on input "708102594072035" at bounding box center [127, 135] width 233 height 10
click at [443, 129] on button "Filtrar" at bounding box center [452, 134] width 19 height 10
drag, startPoint x: 65, startPoint y: 137, endPoint x: 0, endPoint y: 97, distance: 76.4
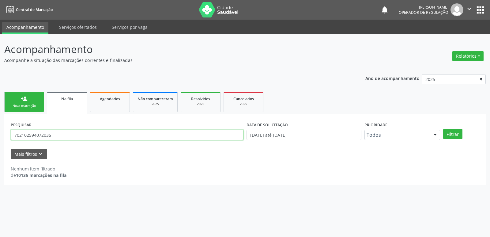
click at [0, 97] on div "Acompanhamento Acompanhe a situação das marcações correntes e finalizadas Relat…" at bounding box center [245, 135] width 490 height 203
type input "702009319829188"
click at [443, 129] on button "Filtrar" at bounding box center [452, 134] width 19 height 10
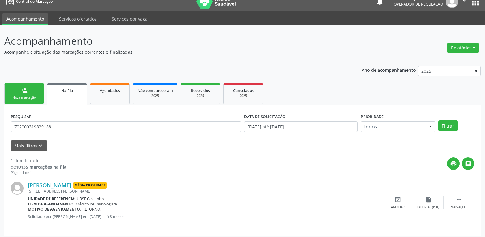
scroll to position [12, 0]
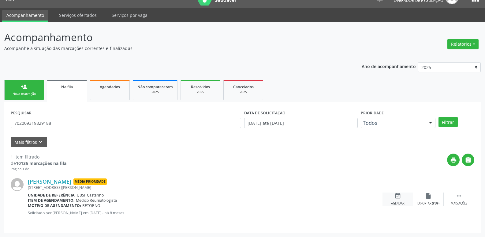
click at [389, 194] on div "event_available Agendar" at bounding box center [398, 198] width 31 height 13
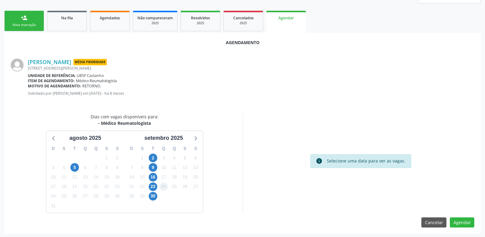
scroll to position [82, 0]
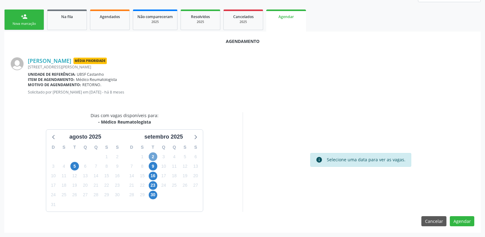
click at [155, 157] on span "2" at bounding box center [153, 156] width 9 height 9
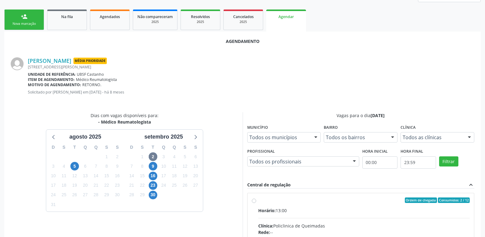
drag, startPoint x: 395, startPoint y: 211, endPoint x: 411, endPoint y: 190, distance: 26.2
click at [395, 211] on div "Horário: 13:00" at bounding box center [364, 210] width 212 height 6
click at [256, 203] on input "Ordem de chegada Consumidos: 2 / 12 Horário: 13:00 Clínica: Policlinica de Quei…" at bounding box center [254, 200] width 4 height 6
radio input "true"
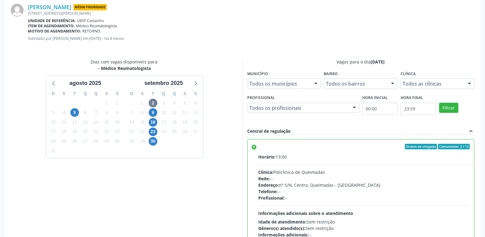
scroll to position [182, 0]
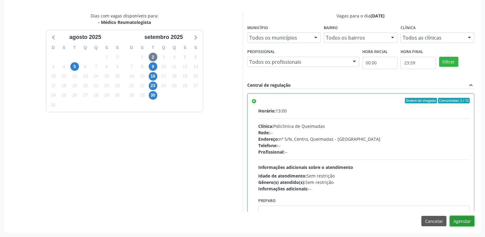
click at [460, 224] on button "Agendar" at bounding box center [462, 221] width 24 height 10
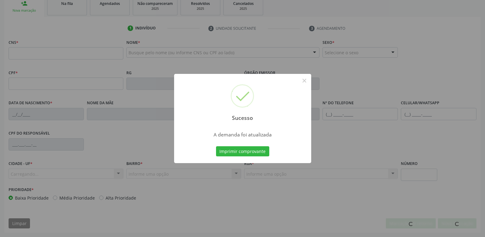
scroll to position [95, 0]
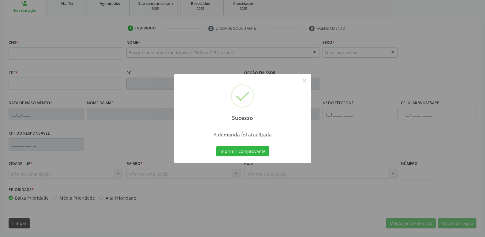
click at [216, 146] on button "Imprimir comprovante" at bounding box center [242, 151] width 53 height 10
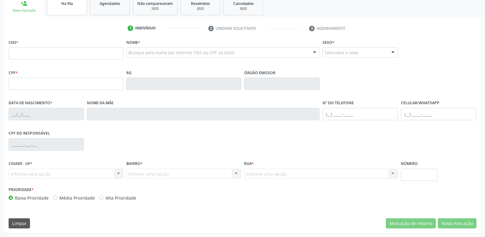
click at [70, 14] on link "Na fila" at bounding box center [67, 5] width 40 height 19
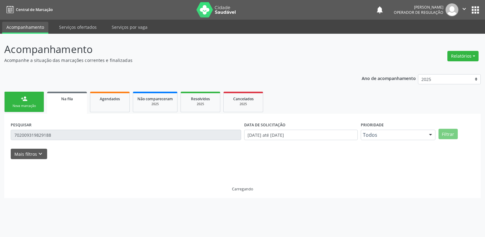
scroll to position [0, 0]
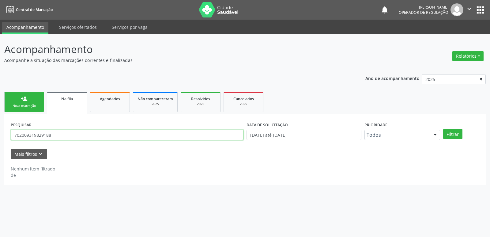
click at [57, 135] on input "702009319829188" at bounding box center [127, 135] width 233 height 10
type input "703407287335919"
click at [443, 129] on button "Filtrar" at bounding box center [452, 134] width 19 height 10
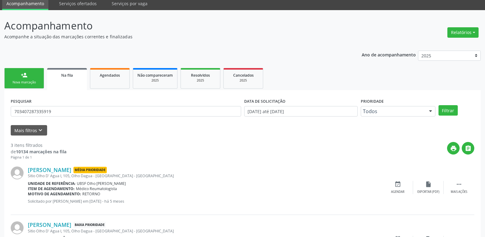
scroll to position [61, 0]
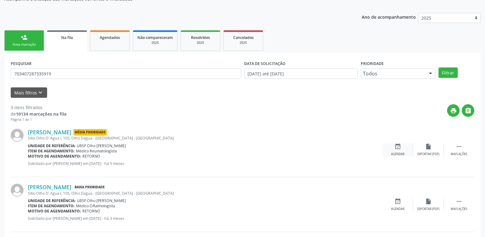
click at [404, 150] on div "event_available Agendar" at bounding box center [398, 149] width 31 height 13
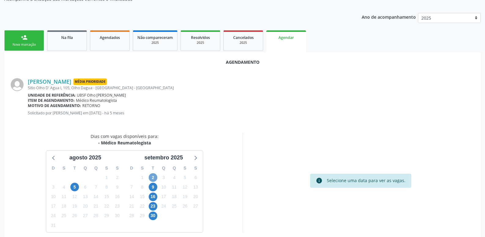
click at [155, 175] on span "2" at bounding box center [153, 177] width 9 height 9
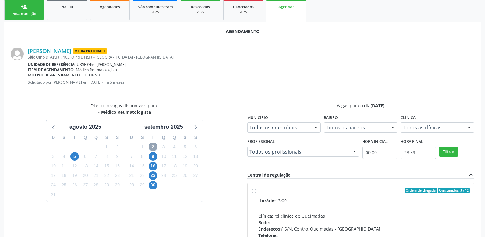
scroll to position [171, 0]
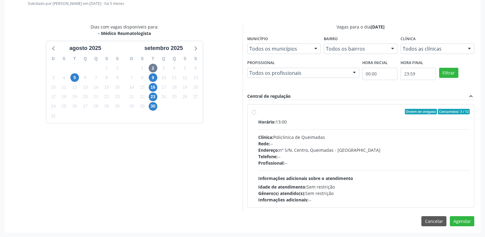
drag, startPoint x: 438, startPoint y: 168, endPoint x: 466, endPoint y: 201, distance: 43.2
click at [438, 169] on div "Horário: 13:00 Clínica: Policlinica de Queimadas Rede: -- Endereço: nº S/N, Cen…" at bounding box center [364, 161] width 212 height 84
click at [256, 114] on input "Ordem de chegada Consumidos: 3 / 12 Horário: 13:00 Clínica: Policlinica de Quei…" at bounding box center [254, 112] width 4 height 6
radio input "true"
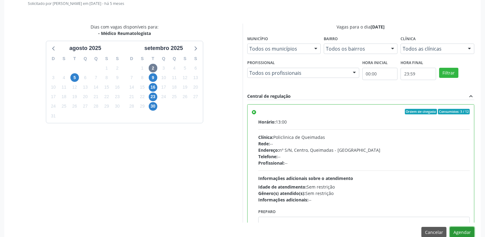
click at [465, 232] on button "Agendar" at bounding box center [462, 232] width 24 height 10
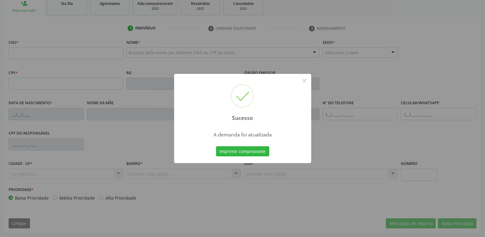
scroll to position [95, 0]
click at [216, 146] on button "Imprimir comprovante" at bounding box center [242, 151] width 53 height 10
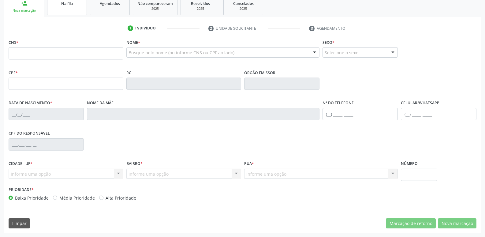
click at [54, 12] on link "Na fila" at bounding box center [67, 5] width 40 height 19
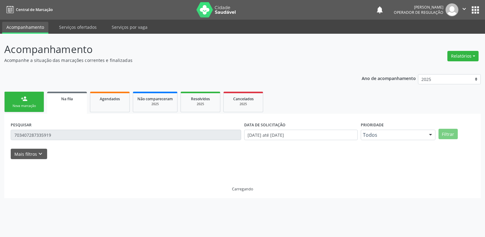
scroll to position [0, 0]
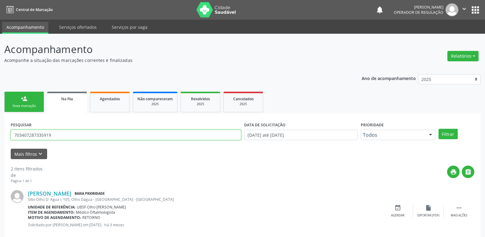
drag, startPoint x: 62, startPoint y: 137, endPoint x: 0, endPoint y: 140, distance: 62.5
click at [0, 140] on div "Acompanhamento Acompanhe a situação das marcações correntes e finalizadas Relat…" at bounding box center [242, 169] width 485 height 270
type input "706402619103886"
click at [439, 129] on button "Filtrar" at bounding box center [448, 134] width 19 height 10
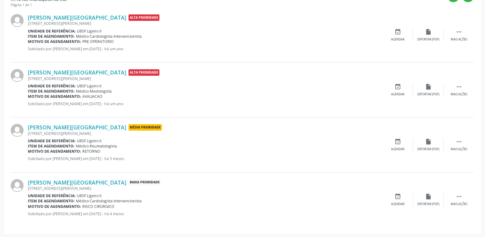
scroll to position [177, 0]
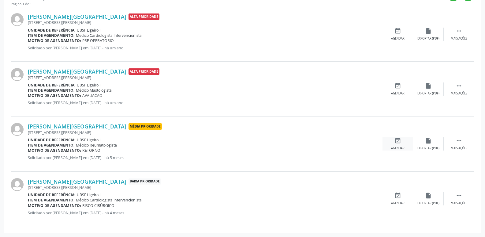
click at [393, 145] on div "event_available Agendar" at bounding box center [398, 143] width 31 height 13
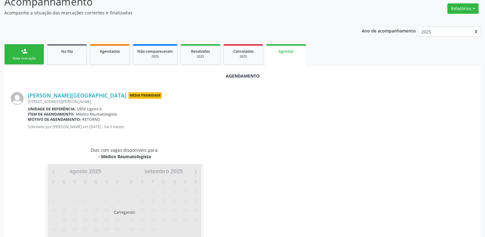
scroll to position [68, 0]
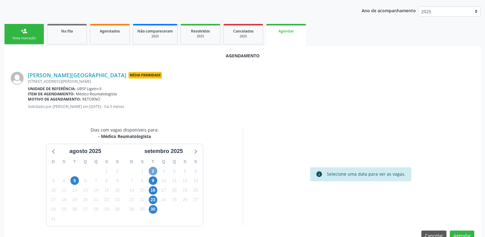
click at [153, 170] on span "2" at bounding box center [153, 171] width 9 height 9
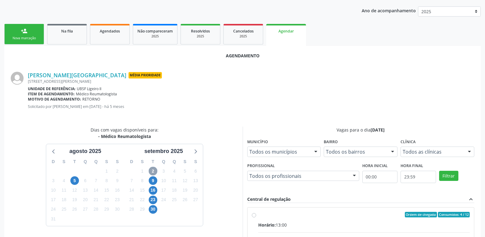
scroll to position [171, 0]
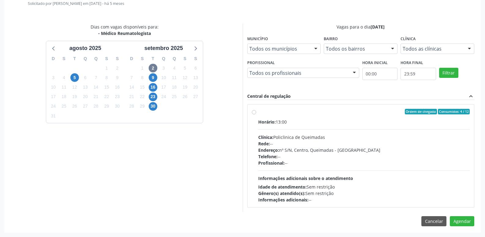
click at [384, 170] on hr at bounding box center [364, 170] width 212 height 0
click at [256, 114] on input "Ordem de chegada Consumidos: 4 / 12 Horário: 13:00 Clínica: Policlinica de Quei…" at bounding box center [254, 112] width 4 height 6
radio input "true"
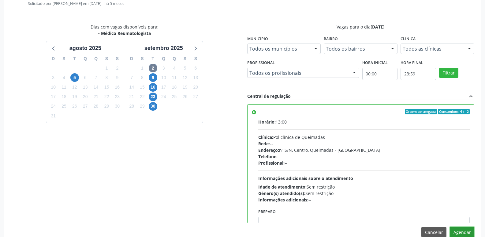
click at [461, 236] on button "Agendar" at bounding box center [462, 232] width 24 height 10
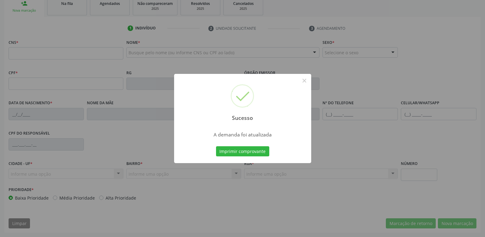
scroll to position [95, 0]
click at [216, 146] on button "Imprimir comprovante" at bounding box center [242, 151] width 53 height 10
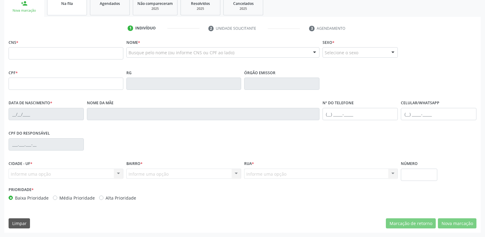
click at [73, 7] on link "Na fila" at bounding box center [67, 5] width 40 height 19
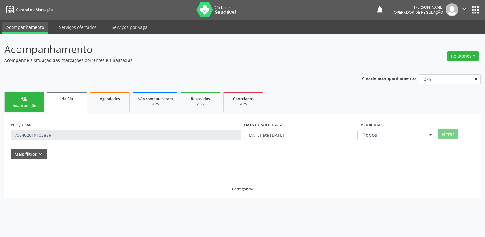
scroll to position [0, 0]
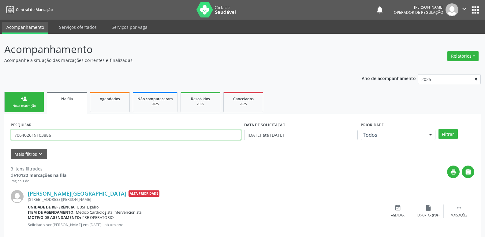
click at [76, 135] on input "706402619103886" at bounding box center [126, 135] width 231 height 10
type input "703106373137560"
click at [439, 129] on button "Filtrar" at bounding box center [448, 134] width 19 height 10
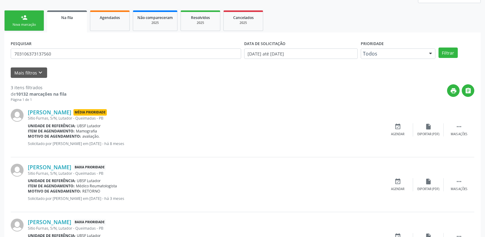
scroll to position [92, 0]
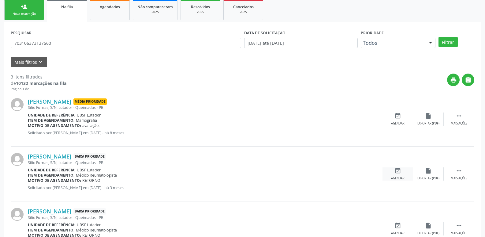
click at [399, 168] on icon "event_available" at bounding box center [398, 170] width 7 height 7
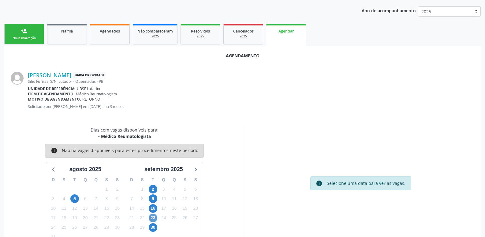
scroll to position [82, 0]
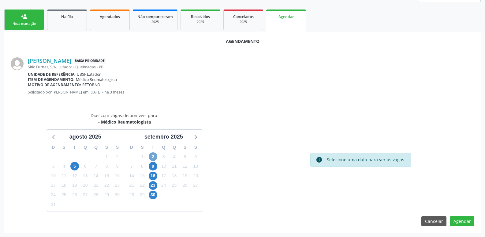
click at [152, 154] on span "2" at bounding box center [153, 156] width 9 height 9
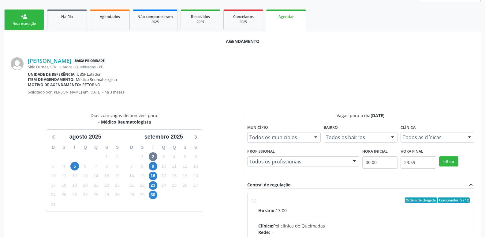
drag, startPoint x: 375, startPoint y: 206, endPoint x: 396, endPoint y: 178, distance: 34.9
click at [256, 203] on input "Ordem de chegada Consumidos: 5 / 12 Horário: 13:00 Clínica: Policlinica de Quei…" at bounding box center [254, 200] width 4 height 6
radio input "true"
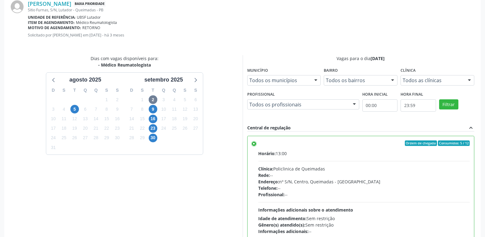
scroll to position [182, 0]
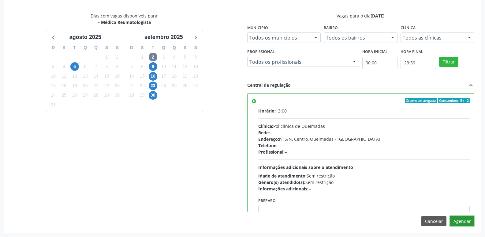
click at [454, 220] on button "Agendar" at bounding box center [462, 221] width 24 height 10
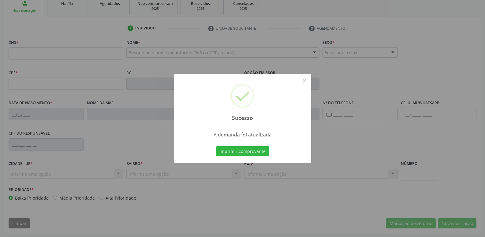
scroll to position [95, 0]
click at [216, 146] on button "Imprimir comprovante" at bounding box center [242, 151] width 53 height 10
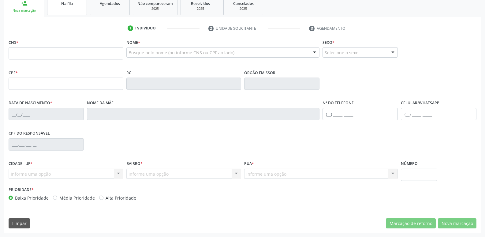
click at [73, 9] on link "Na fila" at bounding box center [67, 5] width 40 height 19
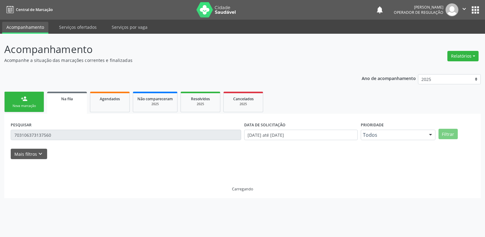
scroll to position [0, 0]
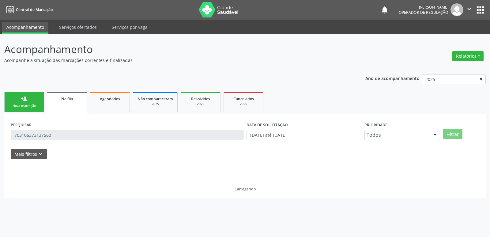
click at [64, 137] on input "703106373137560" at bounding box center [127, 135] width 233 height 10
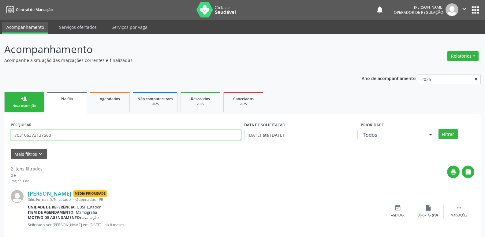
click at [64, 137] on input "703106373137560" at bounding box center [126, 135] width 231 height 10
type input "70050798418315"
click at [439, 129] on button "Filtrar" at bounding box center [448, 134] width 19 height 10
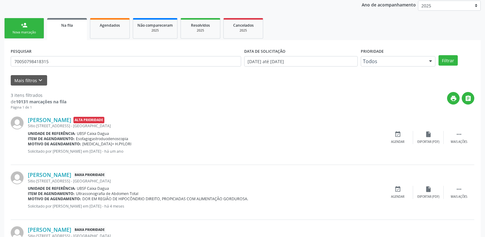
scroll to position [122, 0]
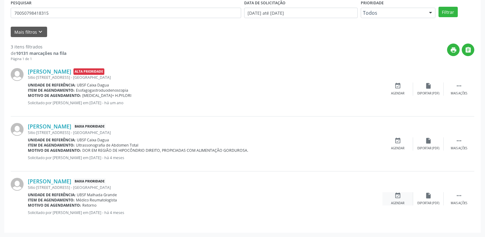
click at [397, 194] on icon "event_available" at bounding box center [398, 195] width 7 height 7
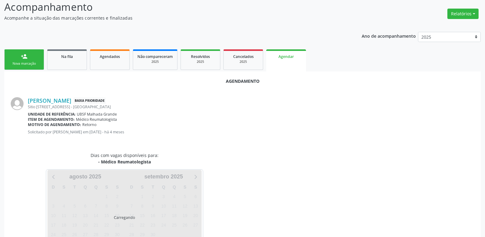
scroll to position [68, 0]
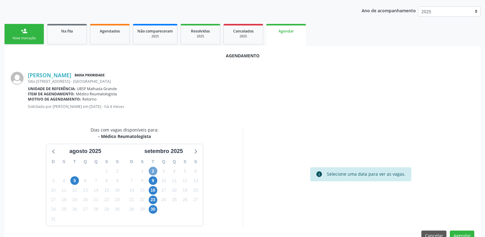
click at [154, 170] on span "2" at bounding box center [153, 171] width 9 height 9
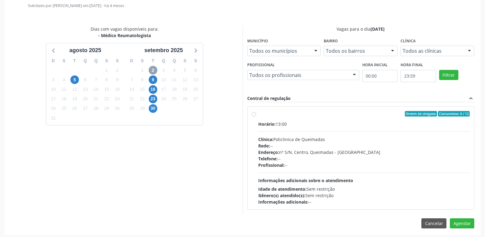
scroll to position [171, 0]
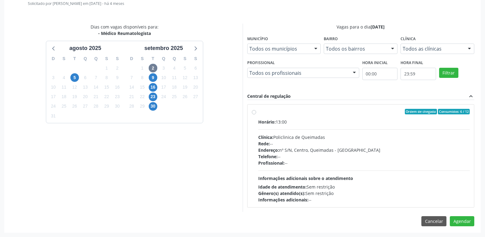
drag, startPoint x: 371, startPoint y: 161, endPoint x: 373, endPoint y: 158, distance: 3.8
click at [373, 159] on div "Horário: 13:00 Clínica: Policlinica de Queimadas Rede: -- Endereço: nº S/N, Cen…" at bounding box center [364, 161] width 212 height 84
radio input "true"
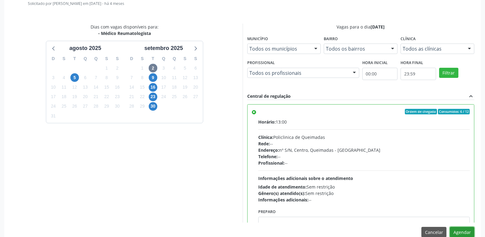
click at [457, 232] on button "Agendar" at bounding box center [462, 232] width 24 height 10
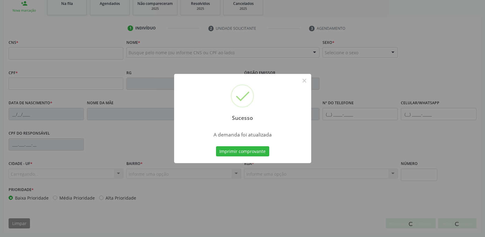
scroll to position [95, 0]
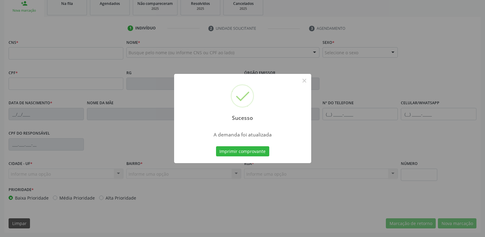
click at [216, 146] on button "Imprimir comprovante" at bounding box center [242, 151] width 53 height 10
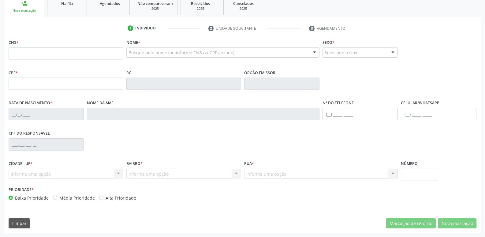
click at [86, 6] on link "Na fila" at bounding box center [67, 5] width 40 height 19
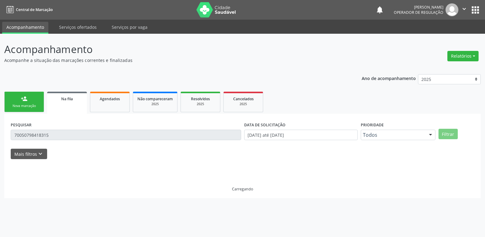
scroll to position [0, 0]
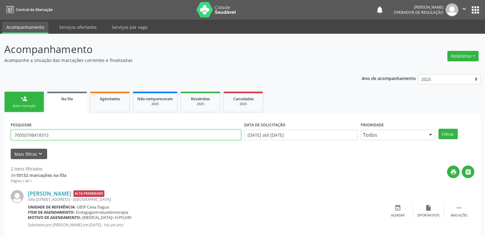
drag, startPoint x: 72, startPoint y: 137, endPoint x: 0, endPoint y: 116, distance: 75.5
click at [0, 116] on div "Acompanhamento Acompanhe a situação das marcações correntes e finalizadas Relat…" at bounding box center [242, 169] width 485 height 270
click at [439, 129] on button "Filtrar" at bounding box center [448, 134] width 19 height 10
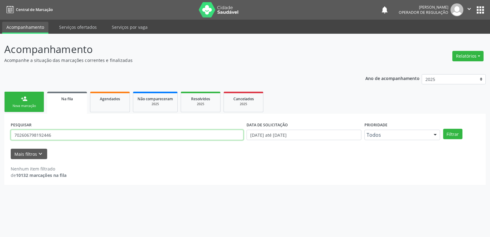
drag, startPoint x: 92, startPoint y: 134, endPoint x: 0, endPoint y: 135, distance: 91.6
click at [0, 135] on div "Acompanhamento Acompanhe a situação das marcações correntes e finalizadas Relat…" at bounding box center [245, 135] width 490 height 203
click at [443, 129] on button "Filtrar" at bounding box center [452, 134] width 19 height 10
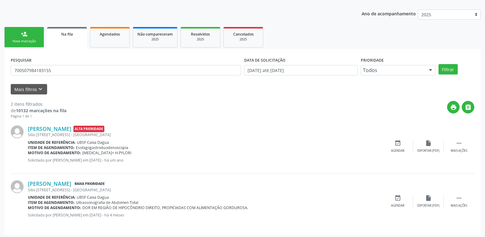
scroll to position [67, 0]
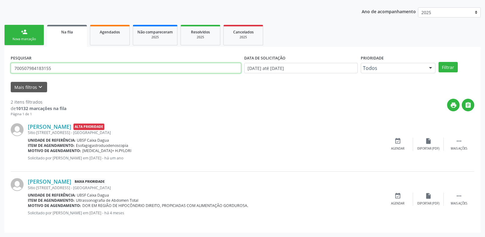
drag, startPoint x: 71, startPoint y: 66, endPoint x: 0, endPoint y: 74, distance: 71.5
click at [0, 74] on div "Acompanhamento Acompanhe a situação das marcações correntes e finalizadas Relat…" at bounding box center [242, 102] width 485 height 270
type input "700401955180750"
click at [439, 62] on button "Filtrar" at bounding box center [448, 67] width 19 height 10
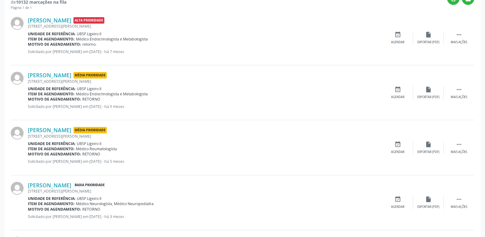
scroll to position [184, 0]
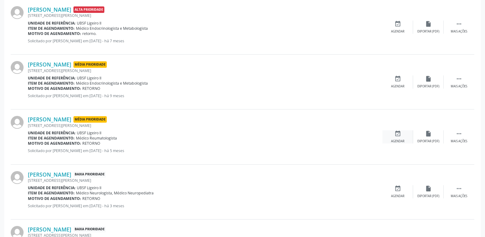
click at [391, 141] on div "event_available Agendar" at bounding box center [398, 136] width 31 height 13
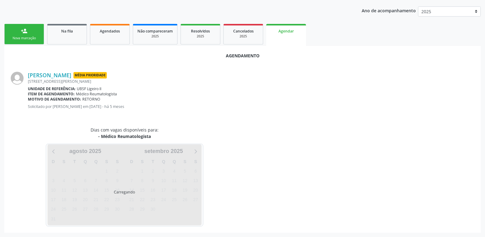
scroll to position [82, 0]
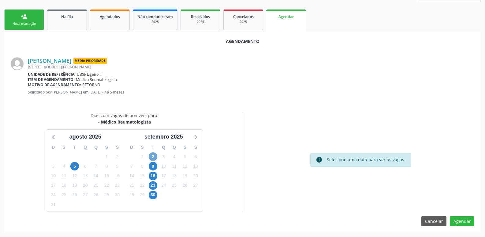
click at [156, 155] on span "2" at bounding box center [153, 156] width 9 height 9
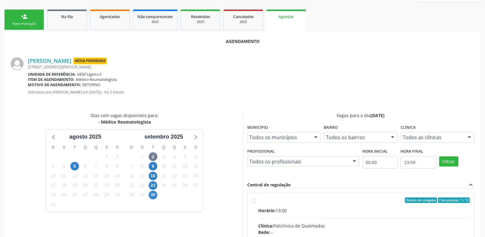
drag, startPoint x: 395, startPoint y: 203, endPoint x: 399, endPoint y: 201, distance: 4.0
radio input "true"
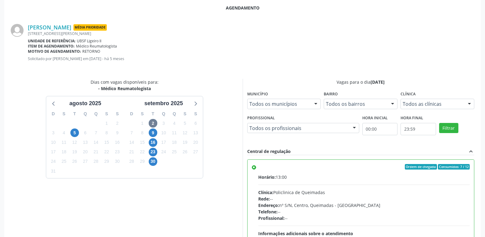
scroll to position [182, 0]
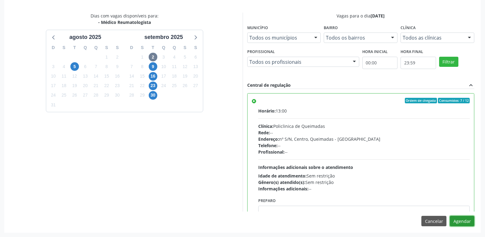
click at [460, 219] on button "Agendar" at bounding box center [462, 221] width 24 height 10
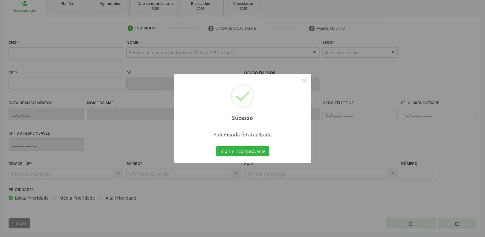
scroll to position [95, 0]
click at [216, 146] on button "Imprimir comprovante" at bounding box center [242, 151] width 53 height 10
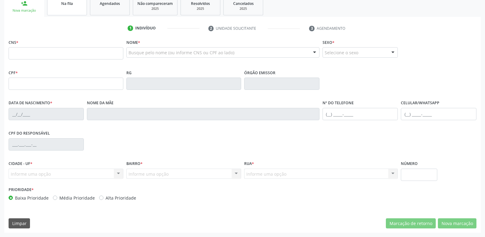
click at [60, 7] on link "Na fila" at bounding box center [67, 5] width 40 height 19
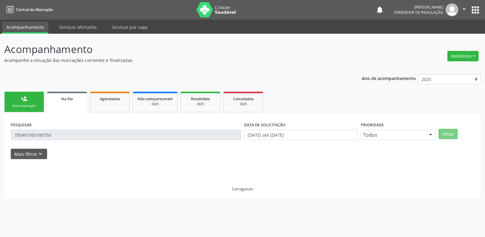
scroll to position [0, 0]
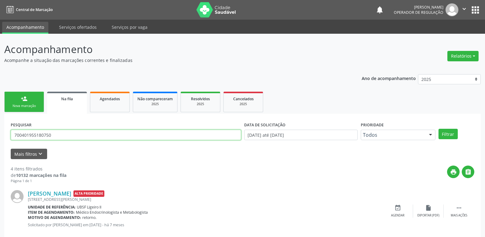
drag, startPoint x: 61, startPoint y: 132, endPoint x: 0, endPoint y: 136, distance: 60.8
click at [0, 136] on div "Acompanhamento Acompanhe a situação das marcações correntes e finalizadas Relat…" at bounding box center [242, 224] width 485 height 380
type input "709206224306733"
click at [439, 129] on button "Filtrar" at bounding box center [448, 134] width 19 height 10
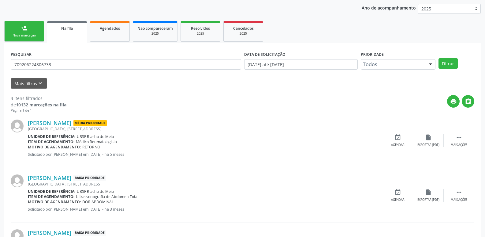
scroll to position [92, 0]
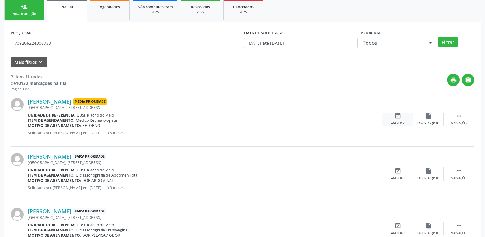
click at [398, 118] on icon "event_available" at bounding box center [398, 115] width 7 height 7
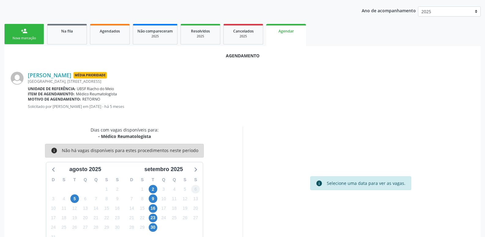
scroll to position [82, 0]
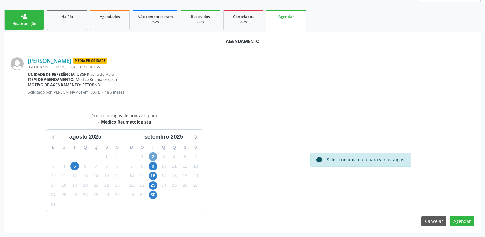
click at [152, 160] on span "2" at bounding box center [153, 156] width 9 height 9
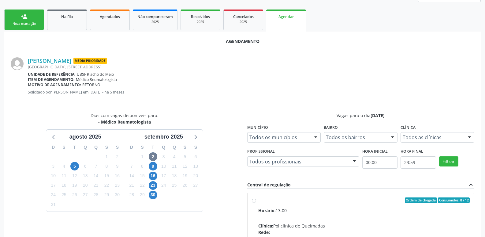
drag, startPoint x: 347, startPoint y: 218, endPoint x: 360, endPoint y: 205, distance: 18.2
radio input "true"
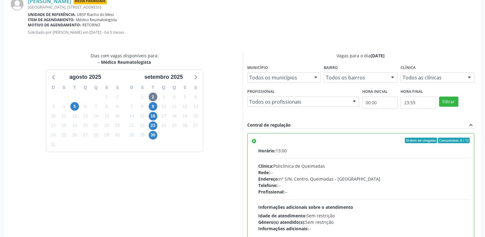
scroll to position [182, 0]
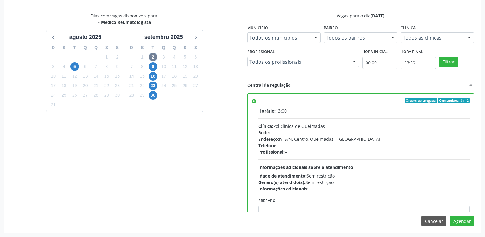
click at [464, 214] on div "Agendamento Antonia Herculano Macedo Média Prioridade Sitio Sulapa, 51, Riacho …" at bounding box center [242, 82] width 477 height 300
click at [457, 221] on button "Agendar" at bounding box center [462, 221] width 24 height 10
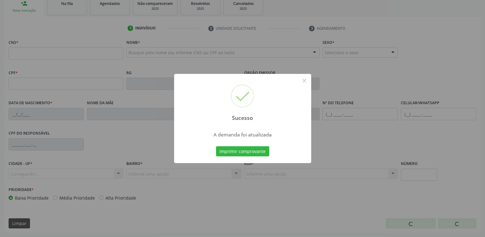
scroll to position [95, 0]
click at [216, 146] on button "Imprimir comprovante" at bounding box center [242, 151] width 53 height 10
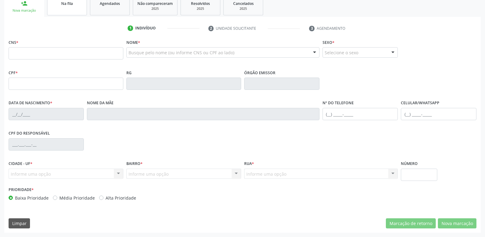
click at [82, 10] on link "Na fila" at bounding box center [67, 5] width 40 height 19
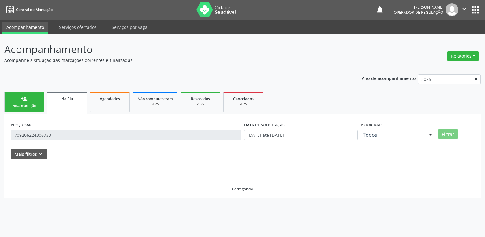
scroll to position [0, 0]
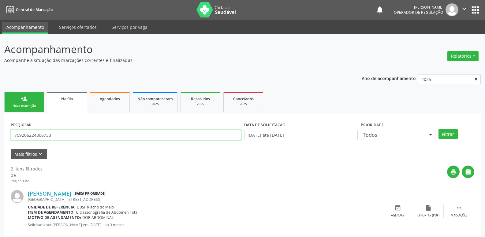
click at [58, 137] on input "709206224306733" at bounding box center [126, 135] width 231 height 10
type input "700009152249004"
click at [439, 129] on button "Filtrar" at bounding box center [448, 134] width 19 height 10
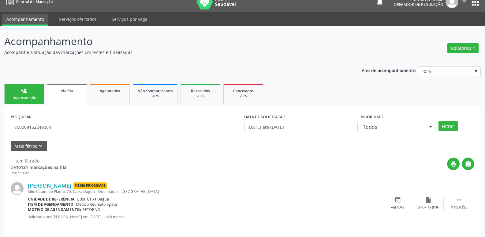
scroll to position [12, 0]
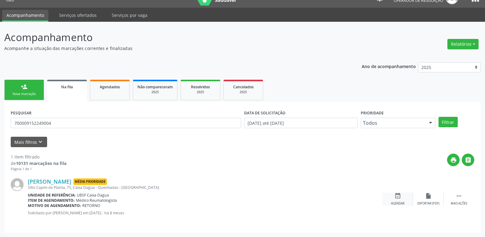
click at [403, 197] on div "event_available Agendar" at bounding box center [398, 198] width 31 height 13
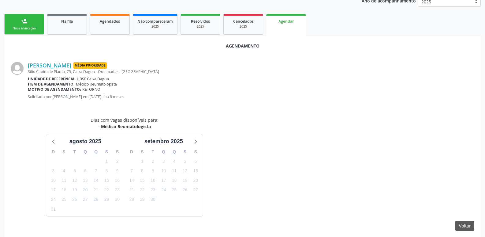
scroll to position [82, 0]
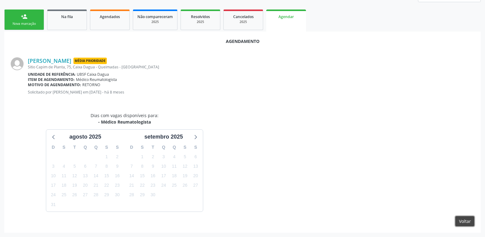
click at [472, 217] on button "Voltar" at bounding box center [465, 221] width 19 height 10
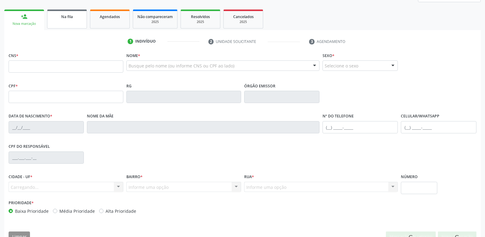
click at [68, 18] on span "Na fila" at bounding box center [67, 16] width 12 height 5
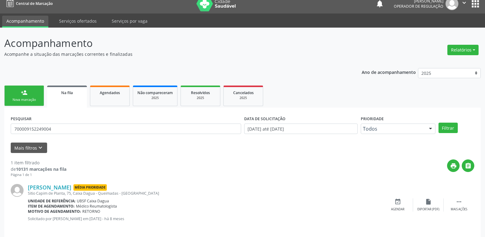
scroll to position [12, 0]
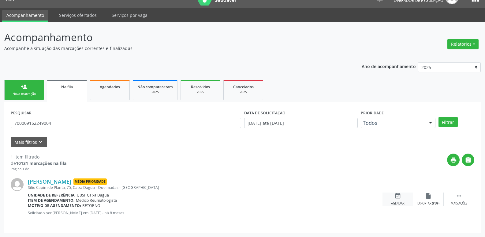
click at [399, 197] on icon "event_available" at bounding box center [398, 195] width 7 height 7
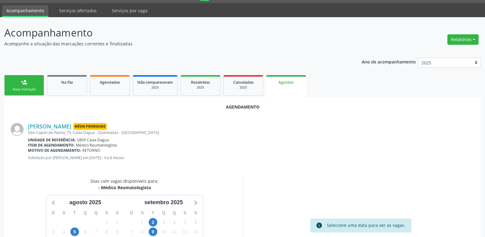
scroll to position [82, 0]
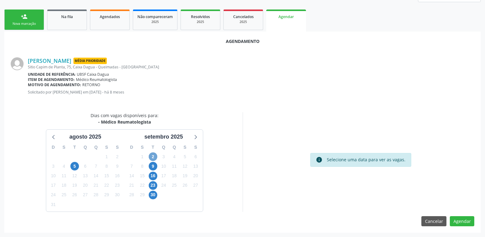
click at [155, 155] on span "2" at bounding box center [153, 156] width 9 height 9
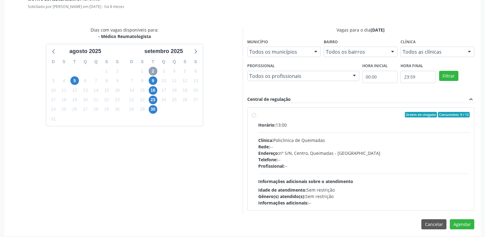
scroll to position [171, 0]
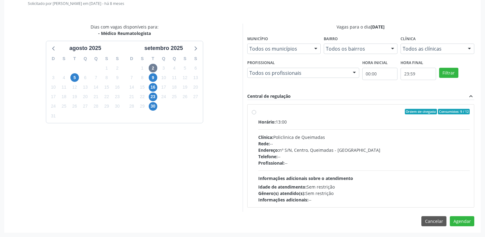
click at [402, 166] on div "Profissional: --" at bounding box center [364, 163] width 212 height 6
click at [256, 114] on input "Ordem de chegada Consumidos: 9 / 12 Horário: 13:00 Clínica: Policlinica de Quei…" at bounding box center [254, 112] width 4 height 6
radio input "true"
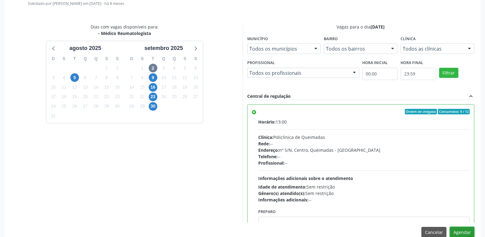
click at [472, 232] on button "Agendar" at bounding box center [462, 232] width 24 height 10
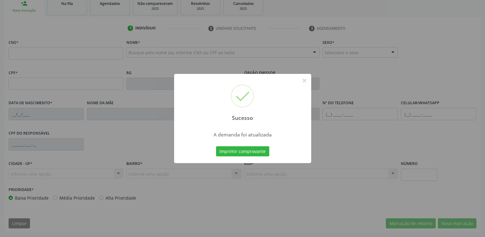
scroll to position [95, 0]
click at [216, 146] on button "Imprimir comprovante" at bounding box center [242, 151] width 53 height 10
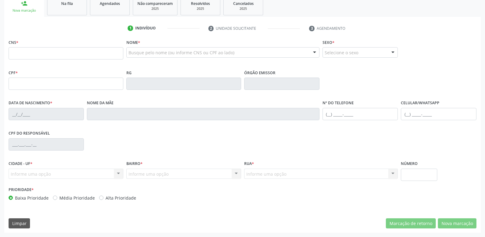
drag, startPoint x: 56, startPoint y: 11, endPoint x: 101, endPoint y: 80, distance: 83.0
click at [56, 11] on link "Na fila" at bounding box center [67, 5] width 40 height 19
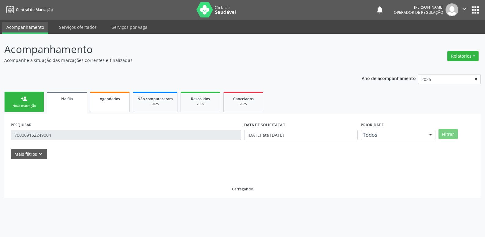
scroll to position [0, 0]
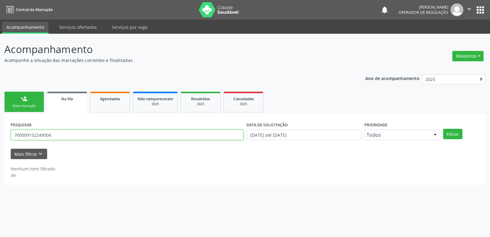
click at [64, 131] on input "700009152249004" at bounding box center [127, 135] width 233 height 10
click at [64, 132] on input "700009152249004" at bounding box center [127, 135] width 233 height 10
type input "700009731086107"
click at [443, 129] on button "Filtrar" at bounding box center [452, 134] width 19 height 10
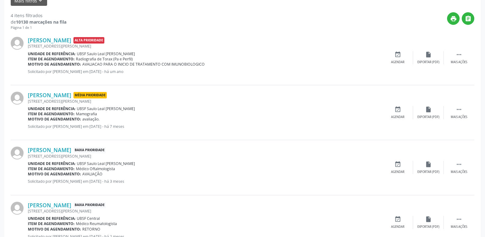
scroll to position [177, 0]
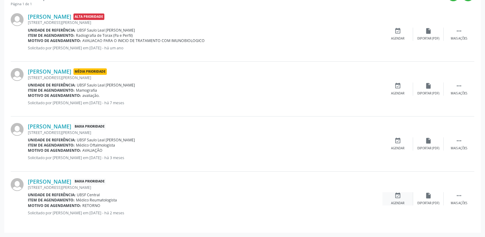
click at [404, 198] on div "event_available Agendar" at bounding box center [398, 198] width 31 height 13
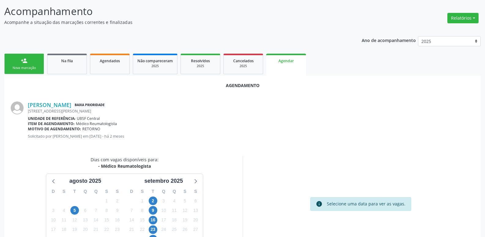
scroll to position [82, 0]
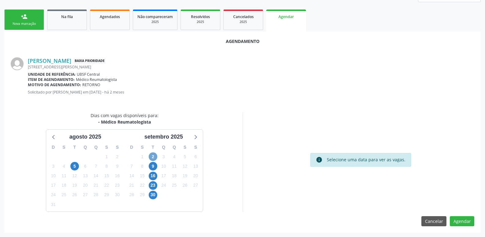
click at [154, 155] on span "2" at bounding box center [153, 156] width 9 height 9
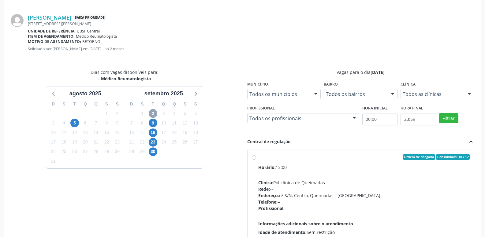
scroll to position [171, 0]
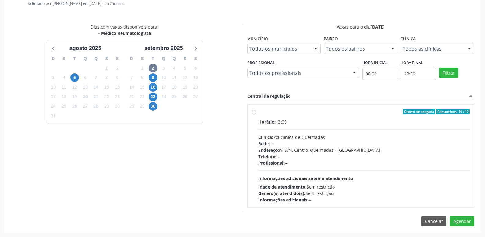
drag, startPoint x: 422, startPoint y: 181, endPoint x: 431, endPoint y: 191, distance: 14.1
click at [422, 181] on div "Horário: 13:00 Clínica: Policlinica de Queimadas Rede: -- Endereço: nº S/N, Cen…" at bounding box center [364, 161] width 212 height 84
click at [256, 114] on input "Ordem de chegada Consumidos: 10 / 12 Horário: 13:00 Clínica: Policlinica de Que…" at bounding box center [254, 112] width 4 height 6
radio input "true"
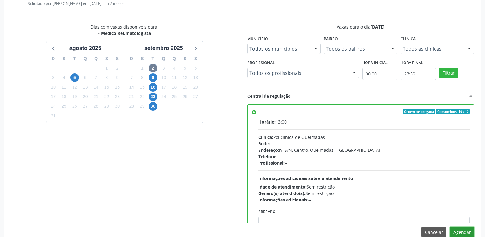
click at [466, 232] on button "Agendar" at bounding box center [462, 232] width 24 height 10
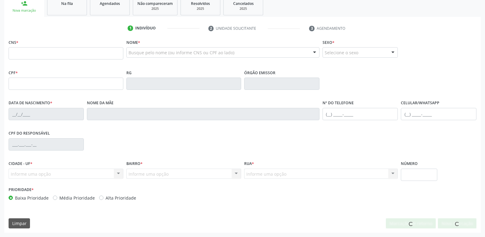
scroll to position [95, 0]
click at [72, 10] on link "Na fila" at bounding box center [67, 5] width 40 height 19
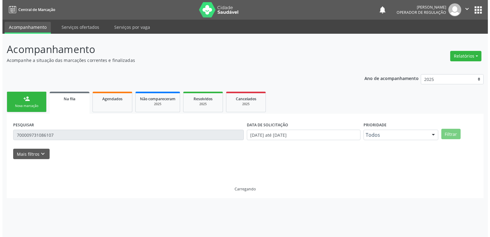
scroll to position [0, 0]
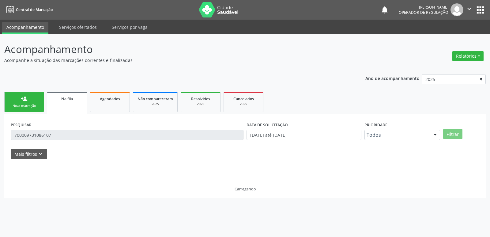
click at [80, 133] on input "700009731086107" at bounding box center [127, 135] width 233 height 10
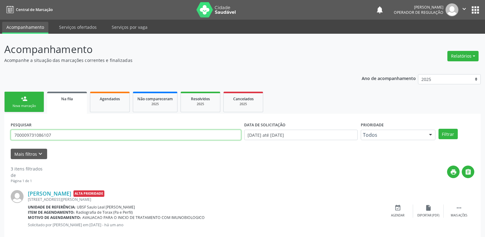
click at [80, 134] on input "700009731086107" at bounding box center [126, 135] width 231 height 10
type input "708502016002080"
click at [439, 129] on button "Filtrar" at bounding box center [448, 134] width 19 height 10
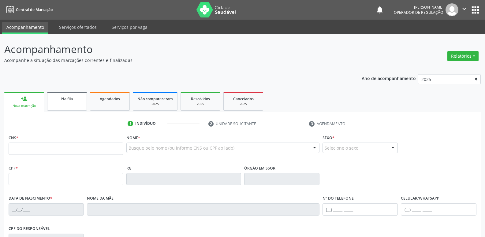
click at [73, 105] on link "Na fila" at bounding box center [67, 101] width 40 height 19
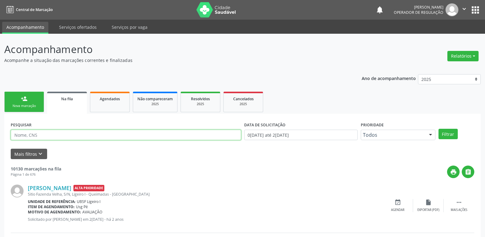
click at [56, 137] on input "text" at bounding box center [126, 135] width 231 height 10
type input "706003328517840"
click at [439, 129] on button "Filtrar" at bounding box center [448, 134] width 19 height 10
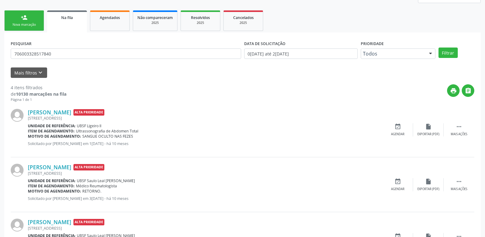
scroll to position [92, 0]
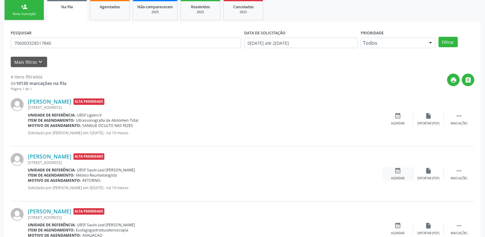
click at [403, 169] on div "event_available Agendar" at bounding box center [398, 173] width 31 height 13
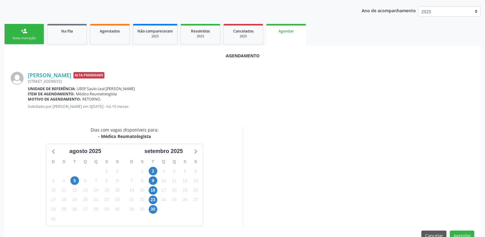
scroll to position [82, 0]
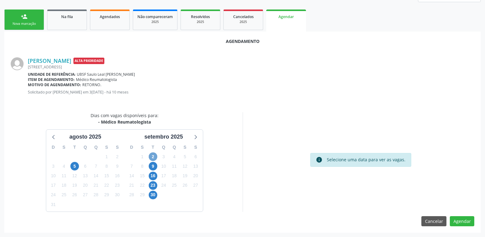
click at [152, 156] on span "2" at bounding box center [153, 156] width 9 height 9
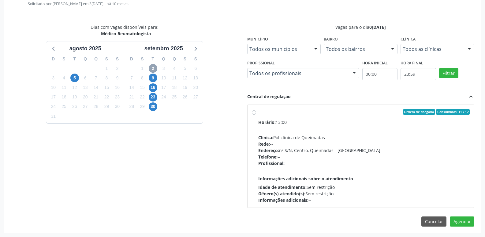
scroll to position [171, 0]
click at [443, 138] on div "Clínica: Policlinica de Queimadas" at bounding box center [364, 137] width 212 height 6
click at [256, 114] on input "Ordem de chegada Consumidos: 11 / 12 Horário: 13:00 Clínica: Policlinica de Que…" at bounding box center [254, 112] width 4 height 6
radio input "true"
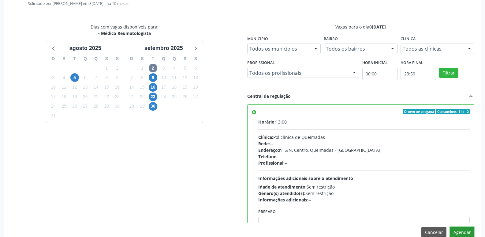
click at [462, 232] on button "Agendar" at bounding box center [462, 232] width 24 height 10
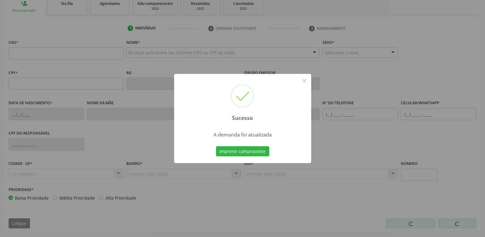
scroll to position [95, 0]
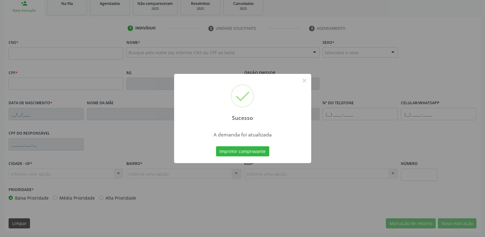
click at [216, 146] on button "Imprimir comprovante" at bounding box center [242, 151] width 53 height 10
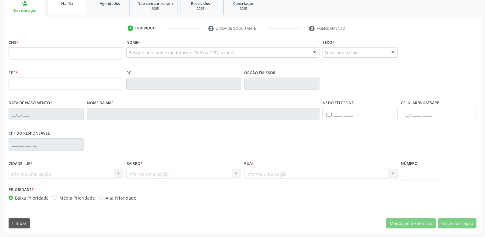
click at [68, 4] on span "Na fila" at bounding box center [67, 3] width 12 height 5
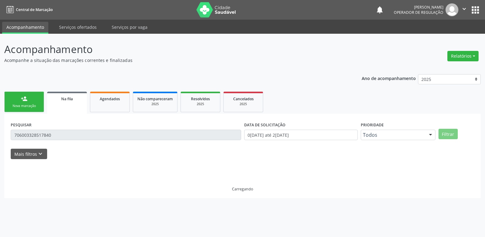
scroll to position [0, 0]
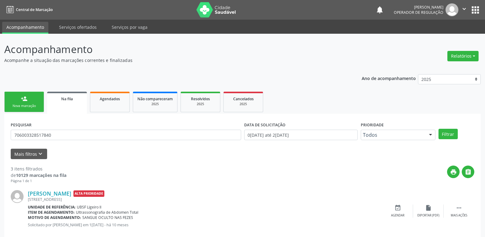
click at [40, 104] on link "person_add Nova marcação" at bounding box center [24, 102] width 40 height 21
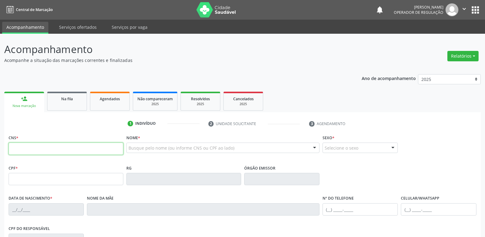
click at [45, 149] on input "text" at bounding box center [66, 148] width 115 height 12
type input "706 8077 8124 0428"
type input "797.630.734-72"
type input "21/04/1970"
type input "Benedita Maria da Silva"
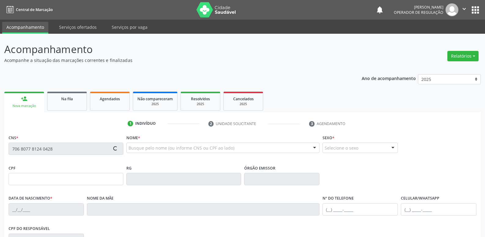
type input "(83) 99394-4588"
type input "133.699.797-48"
type input "108"
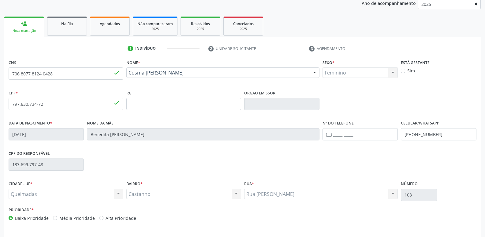
scroll to position [95, 0]
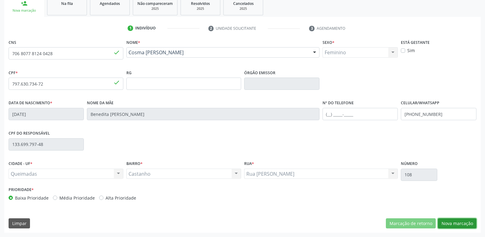
click at [449, 220] on button "Nova marcação" at bounding box center [457, 223] width 39 height 10
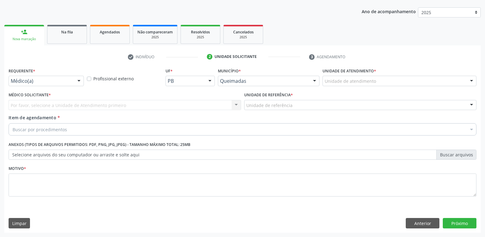
scroll to position [67, 0]
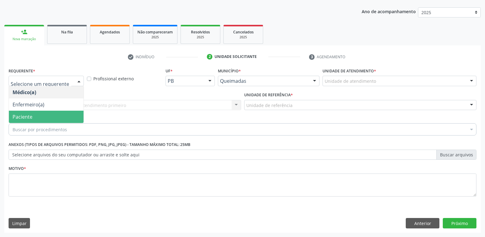
click at [34, 118] on span "Paciente" at bounding box center [46, 117] width 75 height 12
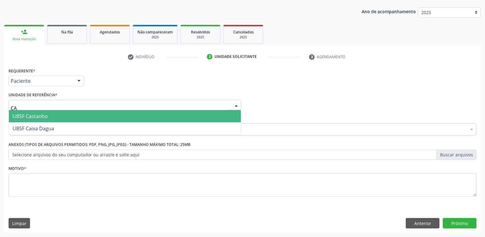
type input "CAS"
click at [40, 117] on span "UBSF Castanho" at bounding box center [30, 116] width 35 height 7
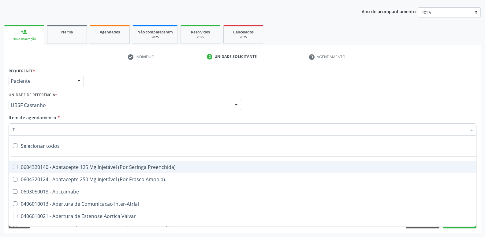
type input "TG"
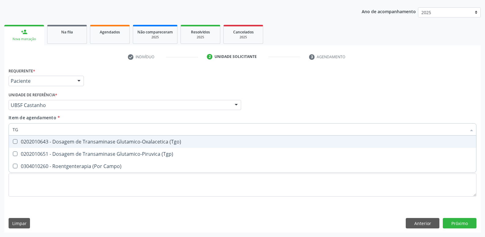
click at [61, 147] on span "0202010643 - Dosagem de Transaminase Glutamico-Oxalacetica (Tgo)" at bounding box center [243, 141] width 468 height 12
checkbox \(Tgo\) "true"
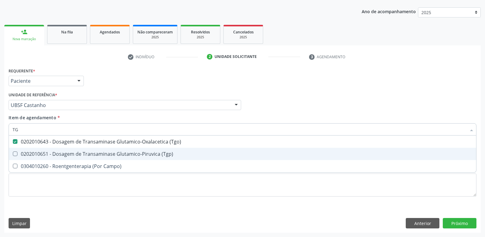
click at [62, 151] on div "0202010651 - Dosagem de Transaminase Glutamico-Piruvica (Tgp)" at bounding box center [243, 153] width 460 height 5
checkbox \(Tgp\) "true"
type input "T"
checkbox \(Tgo\) "false"
checkbox \(Tgp\) "false"
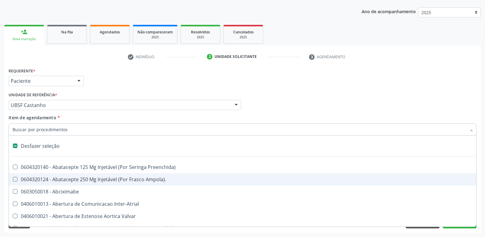
type input "G"
checkbox Quantitativa\) "true"
checkbox Esforco "true"
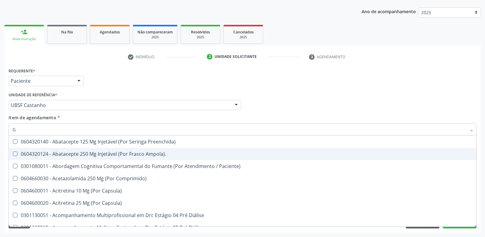
type input "GL"
checkbox Pé\) "true"
checkbox Columela "true"
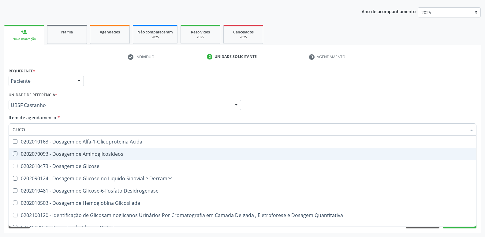
type input "GLICOS"
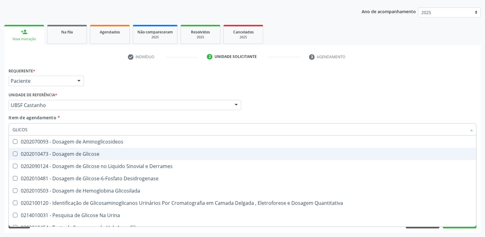
click at [64, 150] on span "0202010473 - Dosagem de Glicose" at bounding box center [243, 154] width 468 height 12
checkbox Glicose "true"
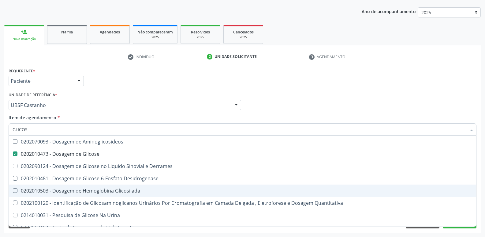
drag, startPoint x: 97, startPoint y: 190, endPoint x: 99, endPoint y: 179, distance: 10.5
click at [99, 179] on ul "Desfazer seleção 0202070093 - Dosagem de Aminoglicosideos 0202010473 - Dosagem …" at bounding box center [243, 184] width 468 height 98
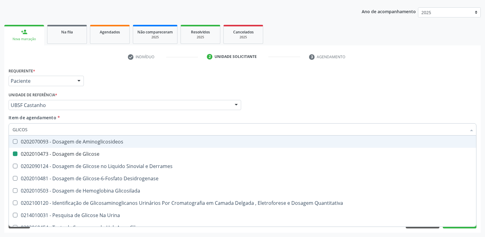
type input "GLICO"
checkbox Glicose "false"
checkbox Derrames "true"
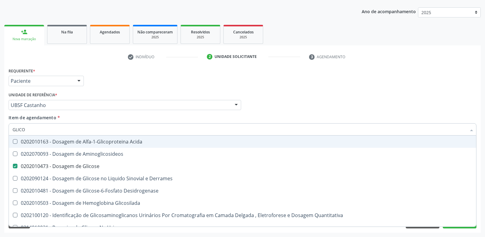
type input "GLIC"
checkbox Glicose "false"
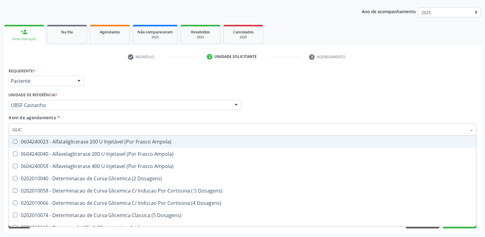
type input "GLI"
checkbox Glicose "false"
checkbox Derrames "true"
type input "GL"
checkbox Derrames "false"
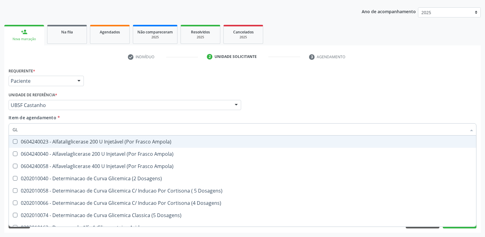
type input "G"
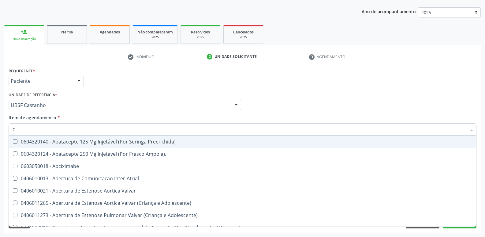
type input "CO"
checkbox Comprimido\) "true"
checkbox Colecistostomia "true"
checkbox \(Hemicolectomia\) "true"
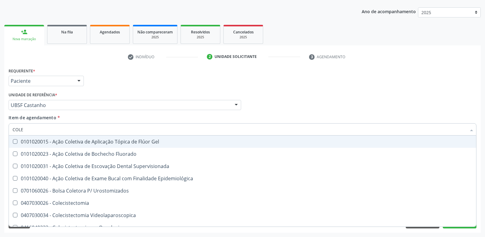
type input "COLES"
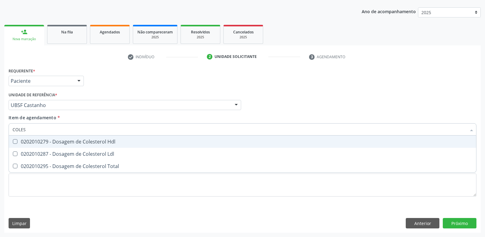
click at [117, 141] on div "0202010279 - Dosagem de Colesterol Hdl" at bounding box center [243, 141] width 460 height 5
checkbox Hdl "true"
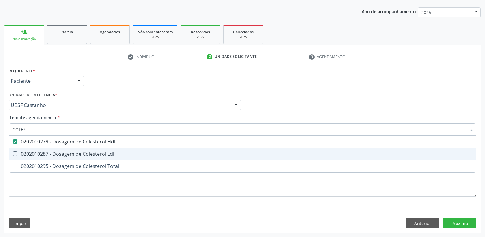
drag, startPoint x: 117, startPoint y: 152, endPoint x: 118, endPoint y: 141, distance: 10.1
click at [115, 151] on div "0202010287 - Dosagem de Colesterol Ldl" at bounding box center [243, 153] width 460 height 5
checkbox Ldl "true"
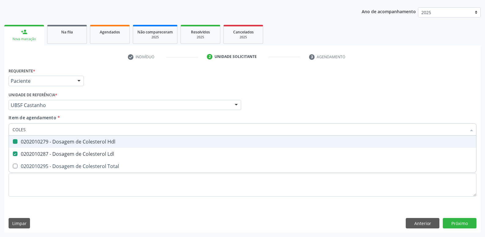
type input "COLE"
checkbox Hdl "false"
checkbox Ldl "false"
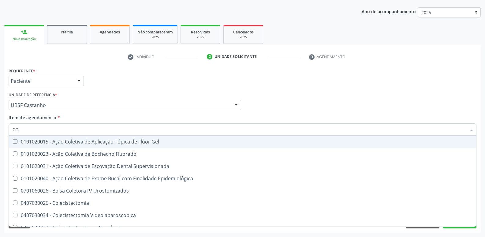
type input "C"
checkbox Hdl "false"
checkbox Ldl "false"
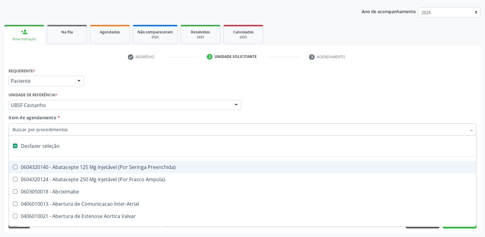
type input "H"
checkbox Lactente\) "true"
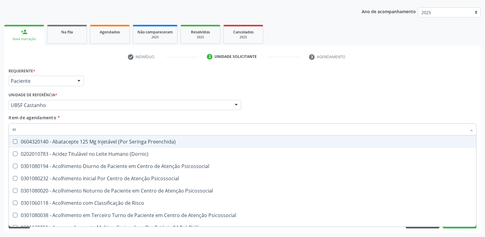
type input "HE"
checkbox Hdl "false"
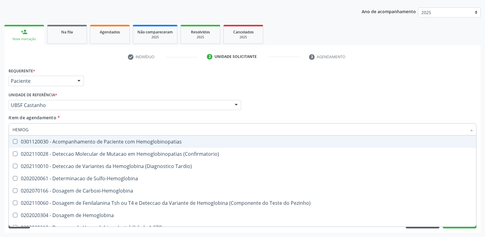
type input "HEMOGR"
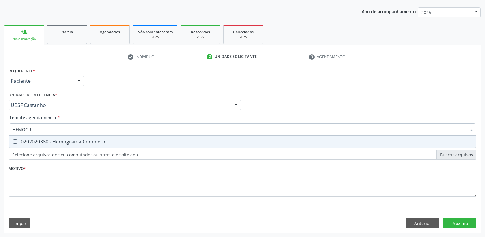
click at [118, 141] on div "0202020380 - Hemograma Completo" at bounding box center [243, 141] width 460 height 5
checkbox Completo "true"
type input "HEMOG"
checkbox Completo "false"
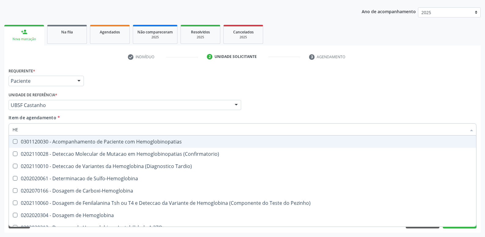
type input "H"
checkbox Completo "false"
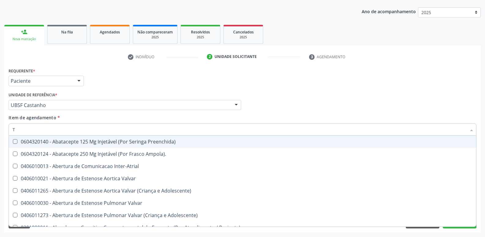
type input "T4"
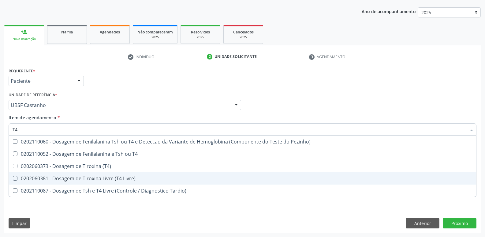
click at [102, 177] on div "0202060381 - Dosagem de Tiroxina Livre (T4 Livre)" at bounding box center [243, 178] width 460 height 5
checkbox Livre\) "true"
type input "T"
checkbox Livre\) "false"
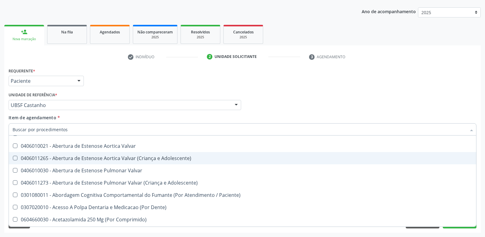
scroll to position [92, 0]
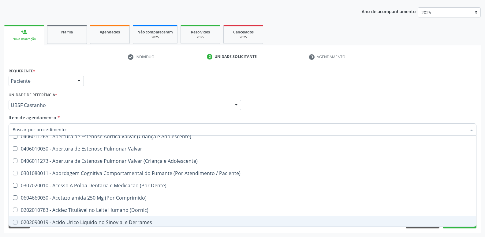
checkbox Ampola\)\ "true"
checkbox Abciximabe "true"
checkbox Inter-Atrial "true"
checkbox Valvar "true"
checkbox Adolescente\) "true"
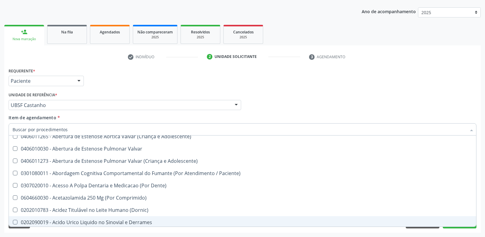
checkbox Valvar "true"
checkbox Adolescente\) "true"
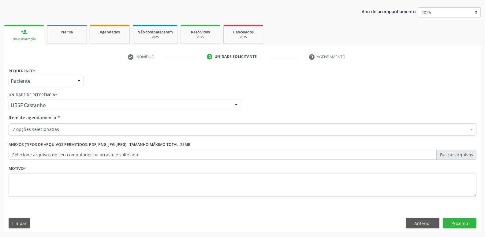
scroll to position [0, 0]
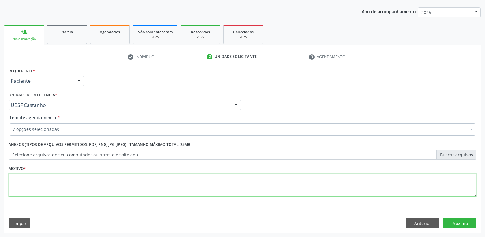
click at [49, 185] on textarea at bounding box center [243, 184] width 468 height 23
paste textarea "AVALIAÇÃO"
type textarea "AVALIAÇÃO"
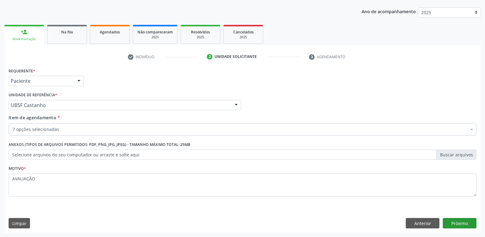
click at [454, 218] on div "Requerente * Paciente Médico(a) Enfermeiro(a) Paciente Nenhum resultado encontr…" at bounding box center [242, 149] width 477 height 166
click at [456, 218] on button "Próximo" at bounding box center [460, 223] width 34 height 10
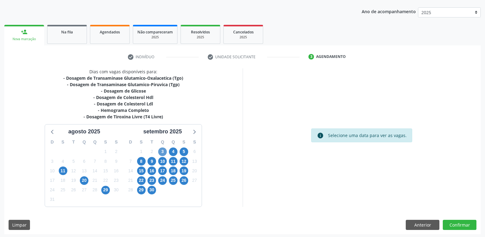
drag, startPoint x: 166, startPoint y: 155, endPoint x: 163, endPoint y: 151, distance: 4.8
click at [164, 154] on div "3" at bounding box center [162, 151] width 9 height 9
click at [163, 151] on span "3" at bounding box center [162, 151] width 9 height 9
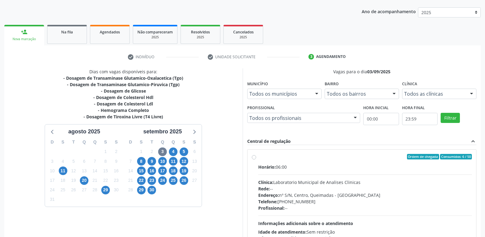
drag, startPoint x: 410, startPoint y: 197, endPoint x: 421, endPoint y: 151, distance: 47.8
click at [413, 193] on div "Endereço: nº S/N, Centro, Queimadas - PB" at bounding box center [365, 195] width 214 height 6
click at [256, 159] on input "Ordem de chegada Consumidos: 6 / 50 Horário: 06:00 Clínica: Laboratorio Municip…" at bounding box center [254, 157] width 4 height 6
radio input "true"
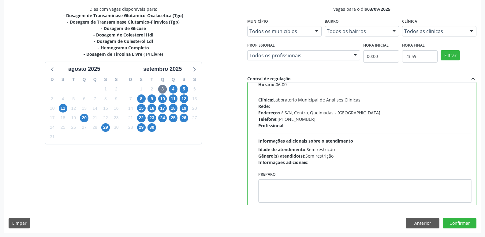
scroll to position [30, 0]
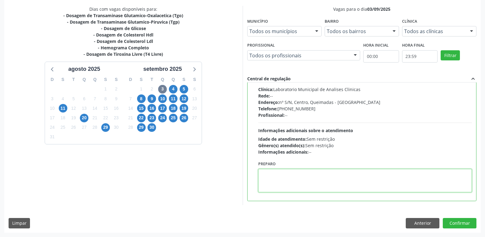
click at [281, 178] on textarea at bounding box center [365, 180] width 214 height 23
type textarea "IR EM [GEOGRAPHIC_DATA]"
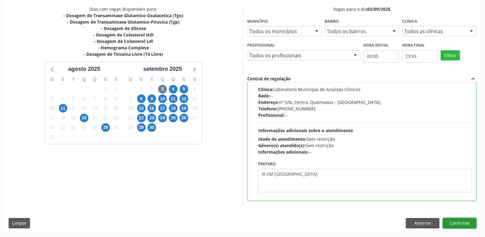
click at [449, 219] on button "Confirmar" at bounding box center [460, 223] width 34 height 10
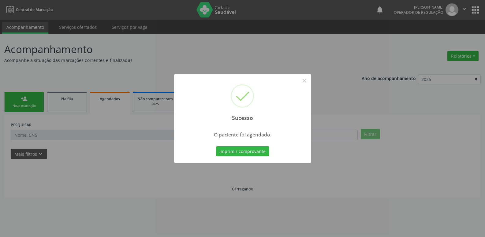
scroll to position [0, 0]
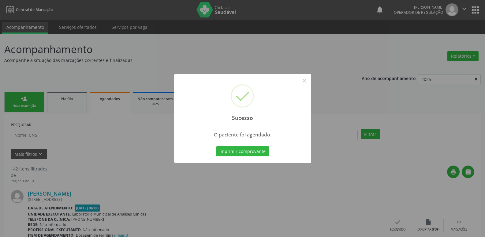
click at [216, 146] on button "Imprimir comprovante" at bounding box center [242, 151] width 53 height 10
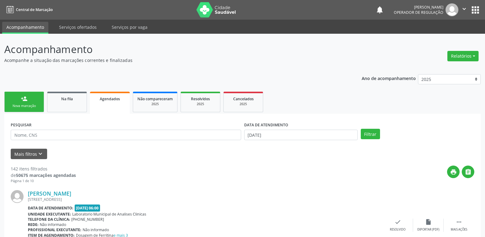
click at [24, 101] on div "Sucesso × O paciente foi agendado. Imprimir comprovante Cancel" at bounding box center [242, 118] width 485 height 237
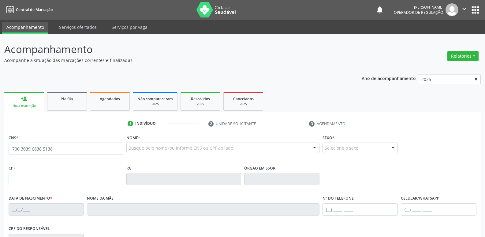
type input "700 3039 6838 5138"
type input "095.618.784-61"
type input "0[DATE]"
type input "[PERSON_NAME]"
type input "[PHONE_NUMBER]"
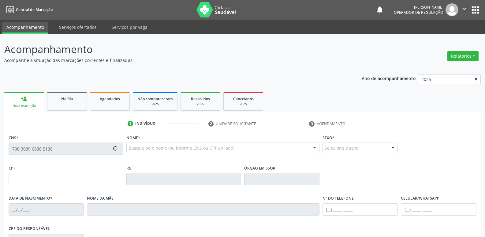
type input "[PHONE_NUMBER]"
type input "151.912.797-94"
type input "1282"
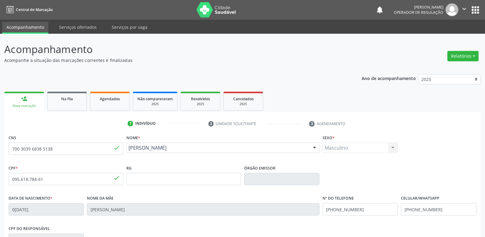
scroll to position [95, 0]
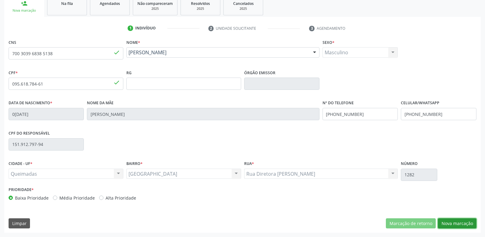
click at [455, 226] on button "Nova marcação" at bounding box center [457, 223] width 39 height 10
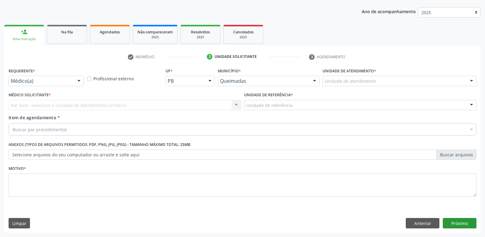
scroll to position [67, 0]
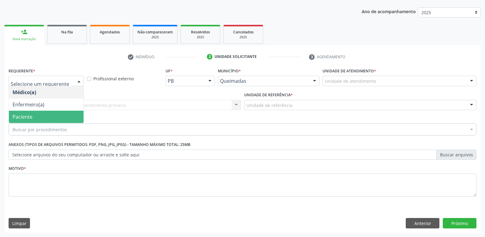
click at [34, 116] on span "Paciente" at bounding box center [46, 117] width 75 height 12
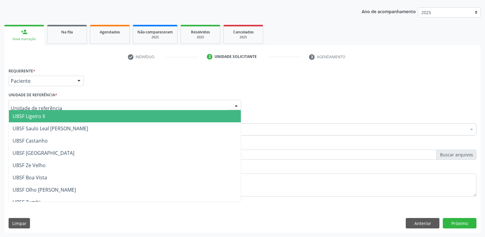
click at [45, 100] on div at bounding box center [125, 105] width 233 height 10
type input "TI"
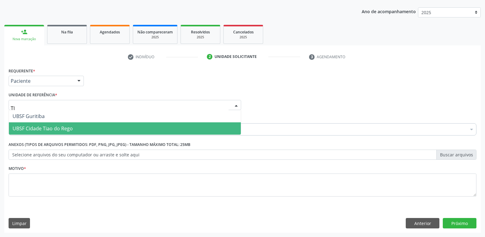
click at [36, 129] on span "UBSF Cidade Tiao do Rego" at bounding box center [43, 128] width 60 height 7
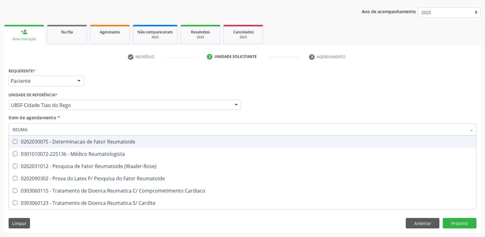
type input "REUMAT"
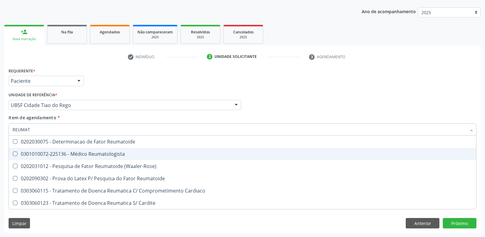
click at [88, 154] on div "0301010072-225136 - Médico Reumatologista" at bounding box center [243, 153] width 460 height 5
checkbox Reumatologista "true"
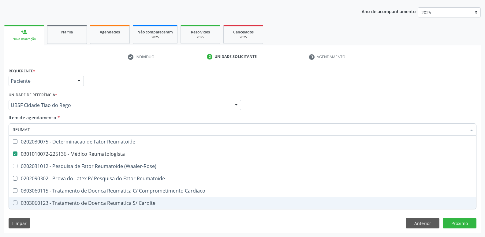
click at [77, 229] on div "Requerente * Paciente Médico(a) Enfermeiro(a) Paciente Nenhum resultado encontr…" at bounding box center [242, 149] width 477 height 166
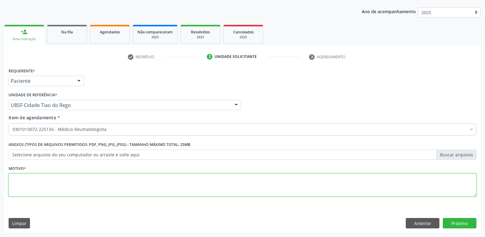
click at [88, 190] on textarea at bounding box center [243, 184] width 468 height 23
paste textarea "AVALIAÇÃO"
type textarea "AVALIAÇÃO"
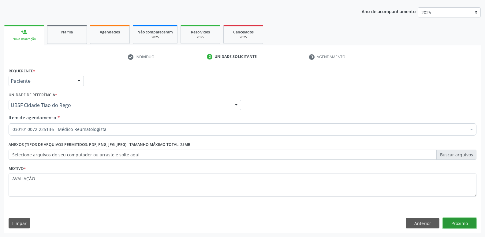
click at [461, 225] on button "Próximo" at bounding box center [460, 223] width 34 height 10
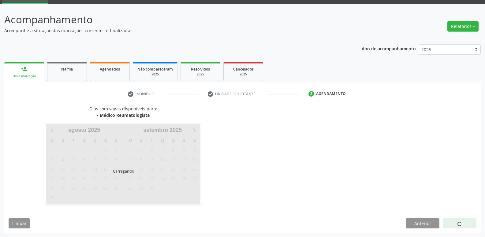
scroll to position [30, 0]
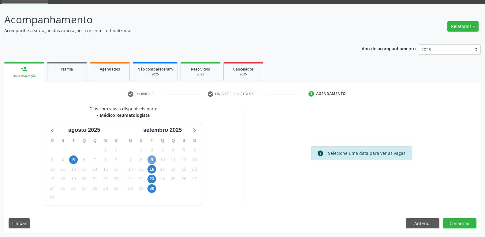
click at [152, 159] on span "9" at bounding box center [152, 159] width 9 height 9
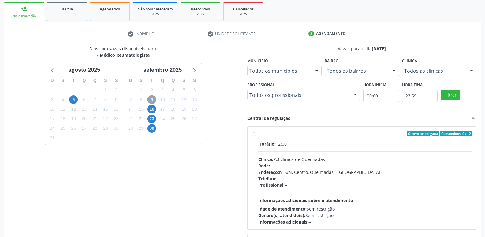
scroll to position [129, 0]
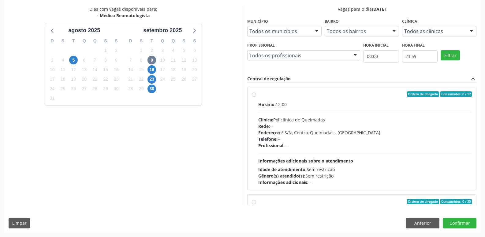
drag, startPoint x: 355, startPoint y: 142, endPoint x: 390, endPoint y: 151, distance: 36.1
click at [363, 141] on div "Horário: 12:00 Clínica: Policlinica de Queimadas Rede: -- Endereço: nº S/N, Cen…" at bounding box center [365, 143] width 214 height 84
radio input "true"
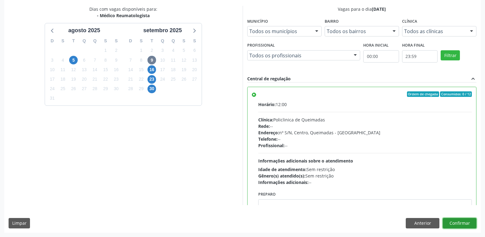
click at [457, 226] on button "Confirmar" at bounding box center [460, 223] width 34 height 10
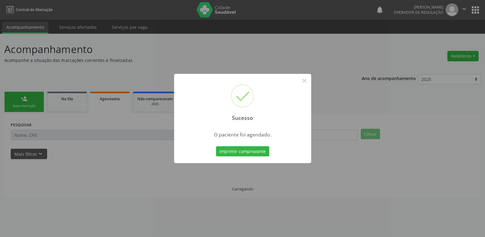
scroll to position [0, 0]
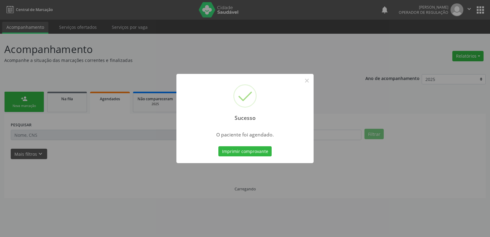
click at [218, 146] on button "Imprimir comprovante" at bounding box center [244, 151] width 53 height 10
